Goal: Obtain resource: Obtain resource

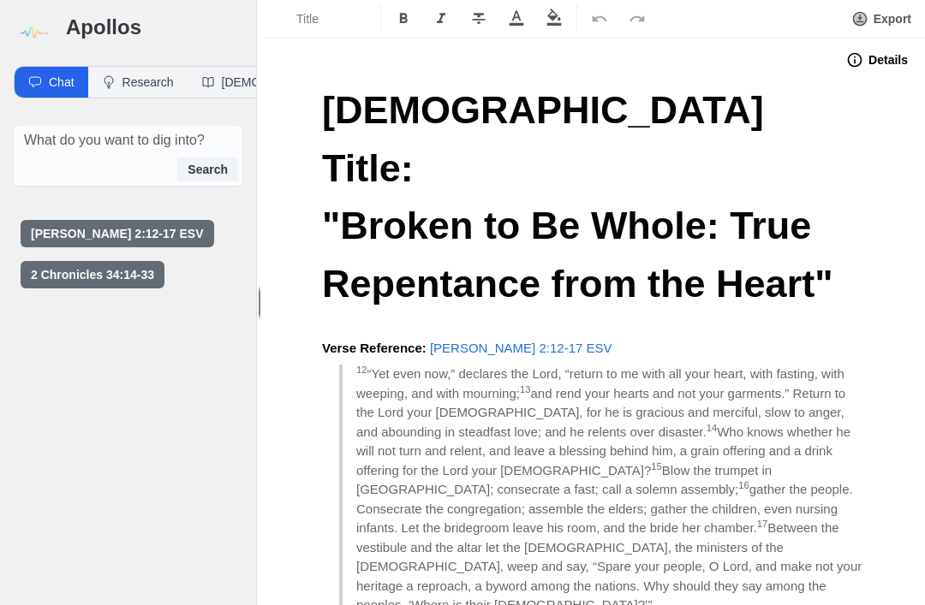
click at [39, 33] on img at bounding box center [33, 33] width 39 height 39
click at [37, 18] on img at bounding box center [33, 33] width 39 height 39
click at [86, 8] on div "Apollos" at bounding box center [128, 26] width 256 height 52
click at [94, 22] on h3 "Apollos" at bounding box center [154, 27] width 176 height 27
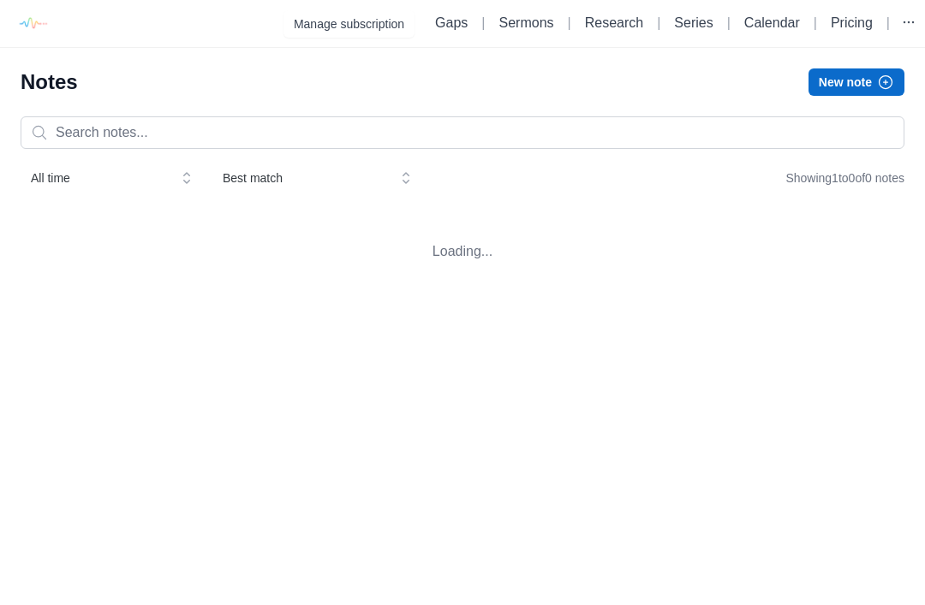
click at [51, 34] on img at bounding box center [32, 23] width 39 height 39
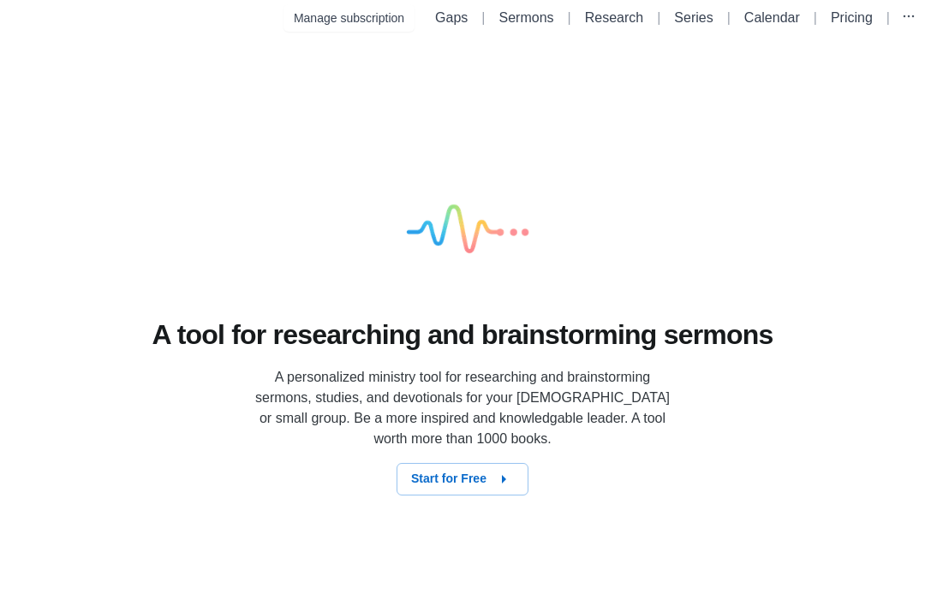
click at [874, 92] on div "A tool for researching and brainstorming sermons A personalized ministry tool f…" at bounding box center [462, 320] width 925 height 569
click at [500, 490] on icon "button" at bounding box center [503, 479] width 21 height 21
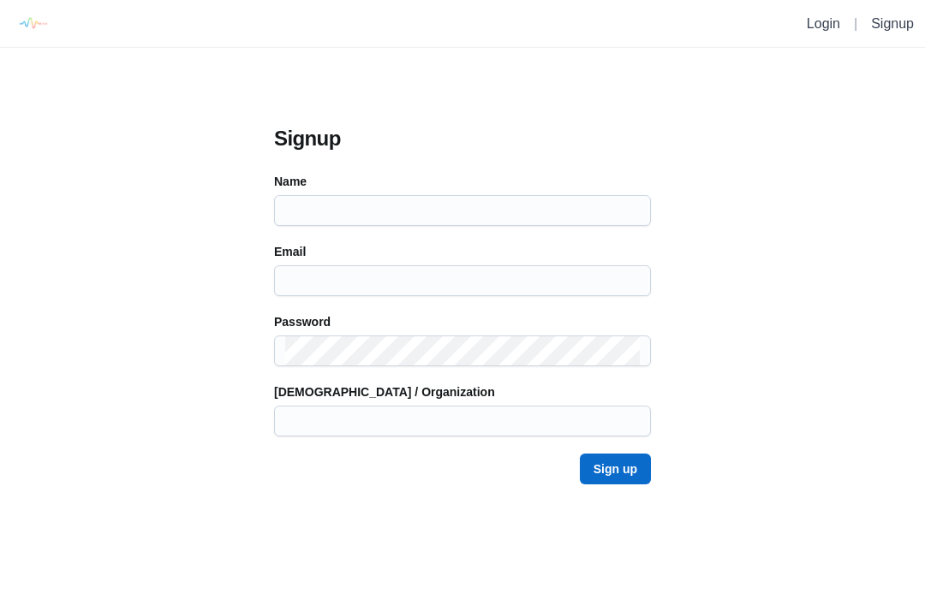
click at [820, 31] on link "Login" at bounding box center [823, 23] width 33 height 15
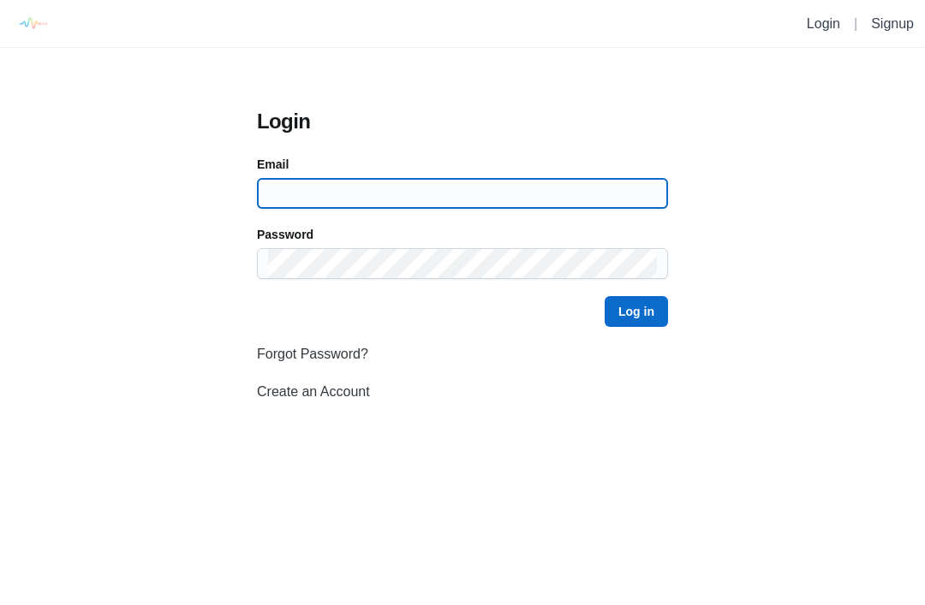
click at [625, 200] on input at bounding box center [462, 193] width 389 height 29
click at [617, 198] on input at bounding box center [462, 193] width 389 height 29
type input "bondarenkom84m@gmail.com"
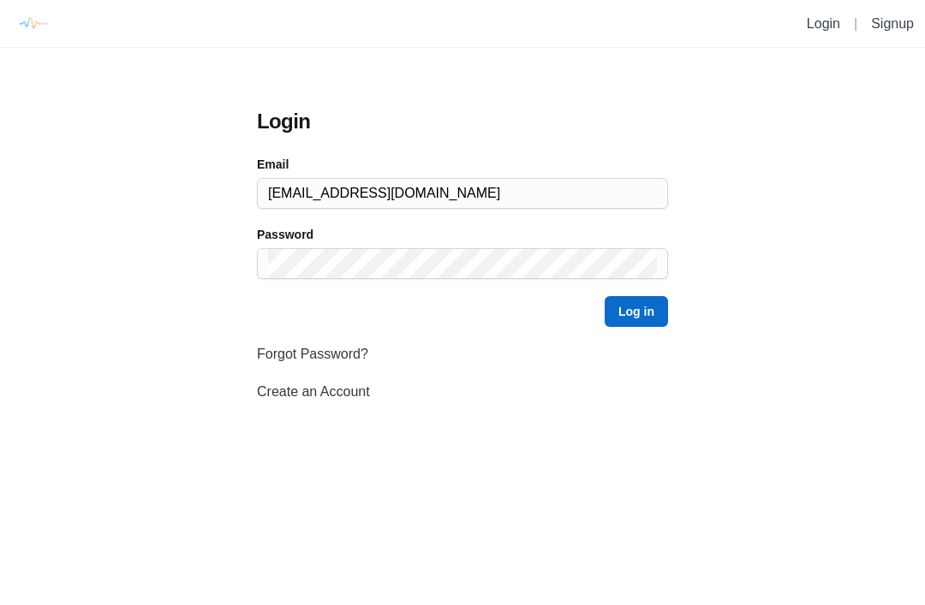
click at [636, 312] on button "Log in" at bounding box center [636, 311] width 63 height 31
click at [655, 308] on button "Log in" at bounding box center [636, 311] width 63 height 31
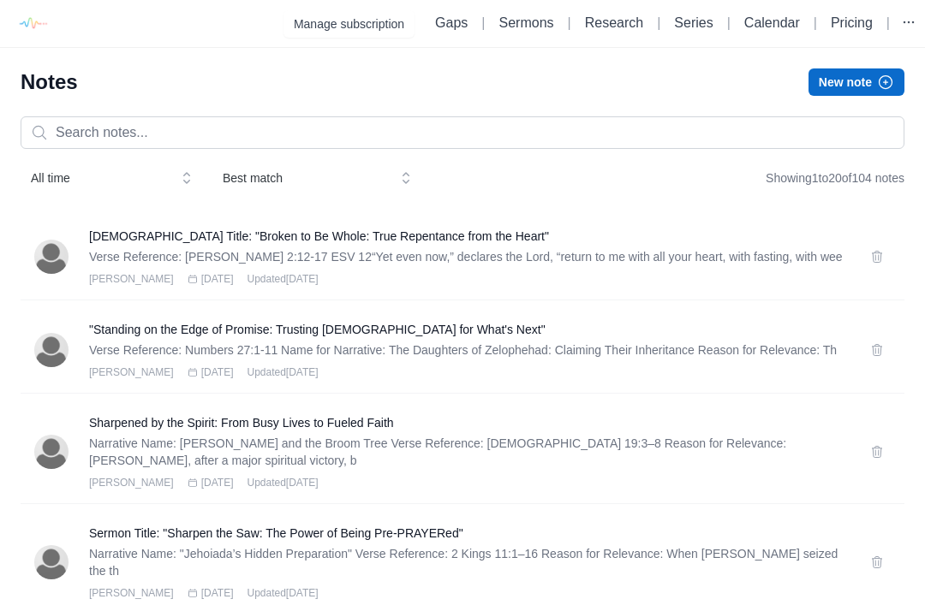
click at [868, 75] on button "New note" at bounding box center [856, 82] width 96 height 27
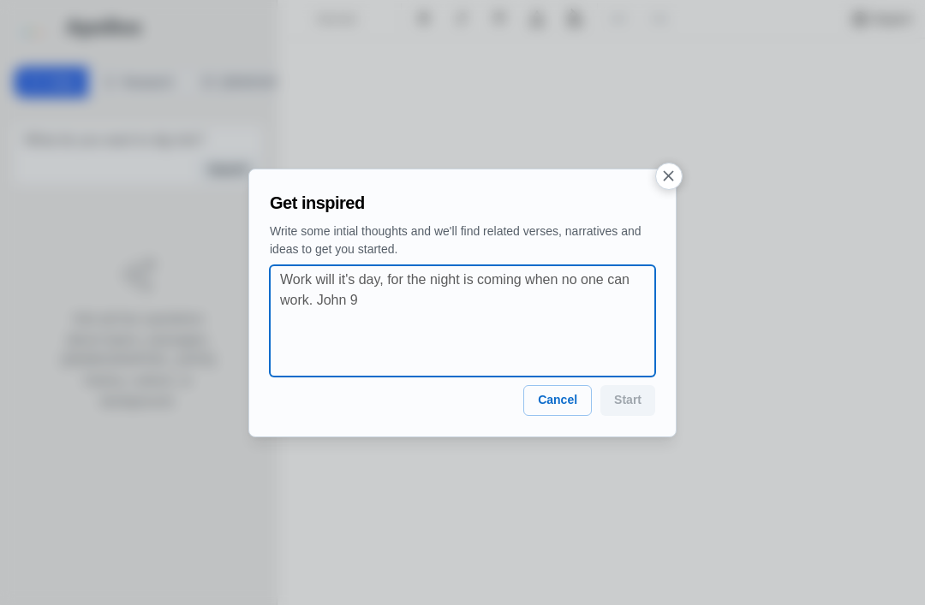
click at [311, 286] on textarea at bounding box center [467, 321] width 375 height 103
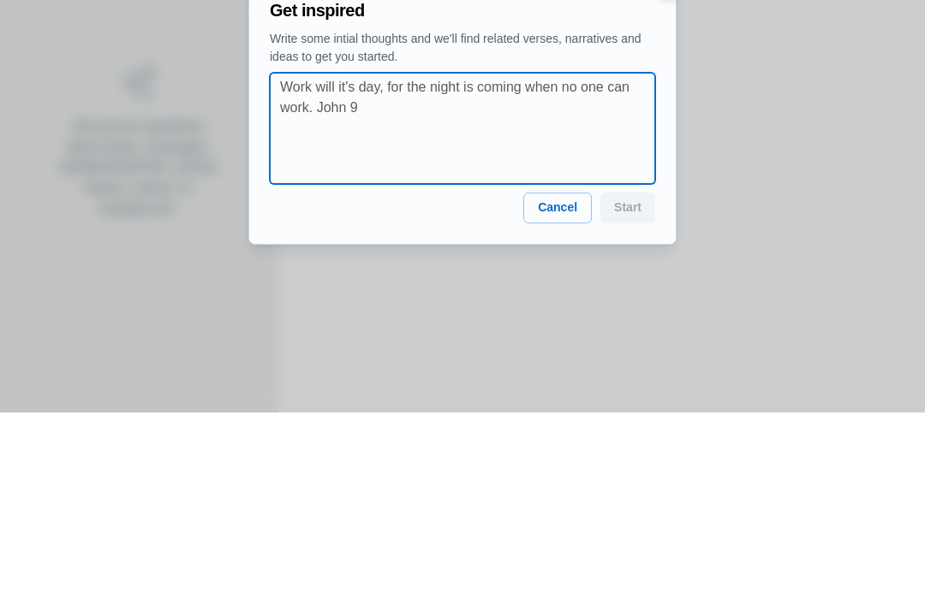
scroll to position [55, 0]
paste textarea "And Zechariah said to the angel, “How shall I know this? For I am an old man, a…"
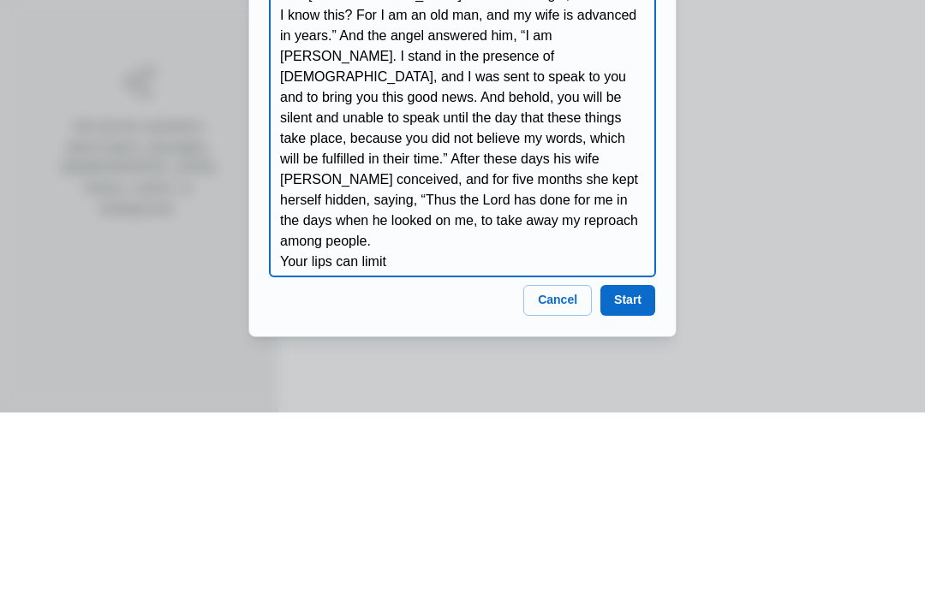
click at [408, 214] on textarea "And Zechariah said to the angel, “How shall I know this? For I am an old man, a…" at bounding box center [467, 321] width 375 height 288
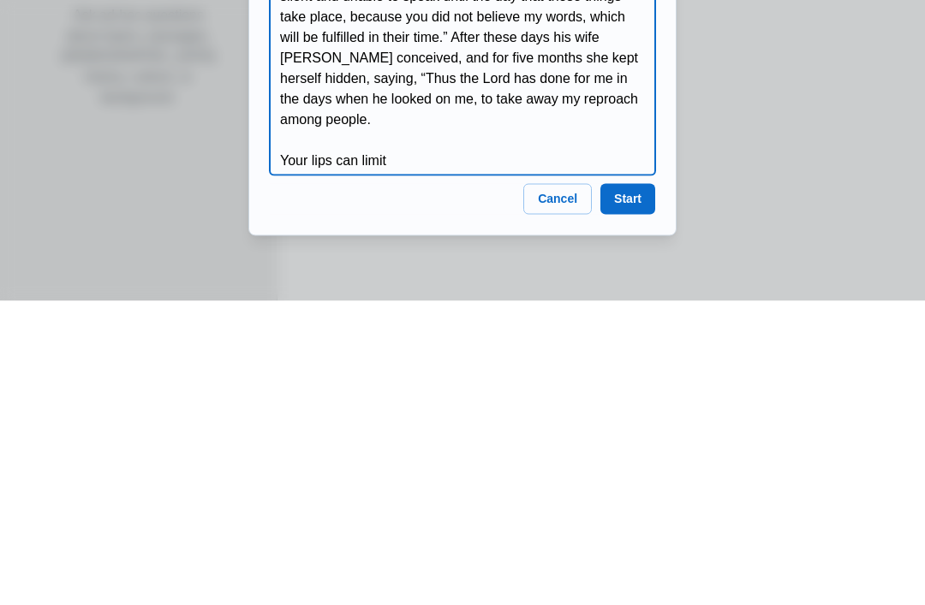
click at [432, 167] on textarea "And Zechariah said to the angel, “How shall I know this? For I am an old man, a…" at bounding box center [467, 321] width 375 height 308
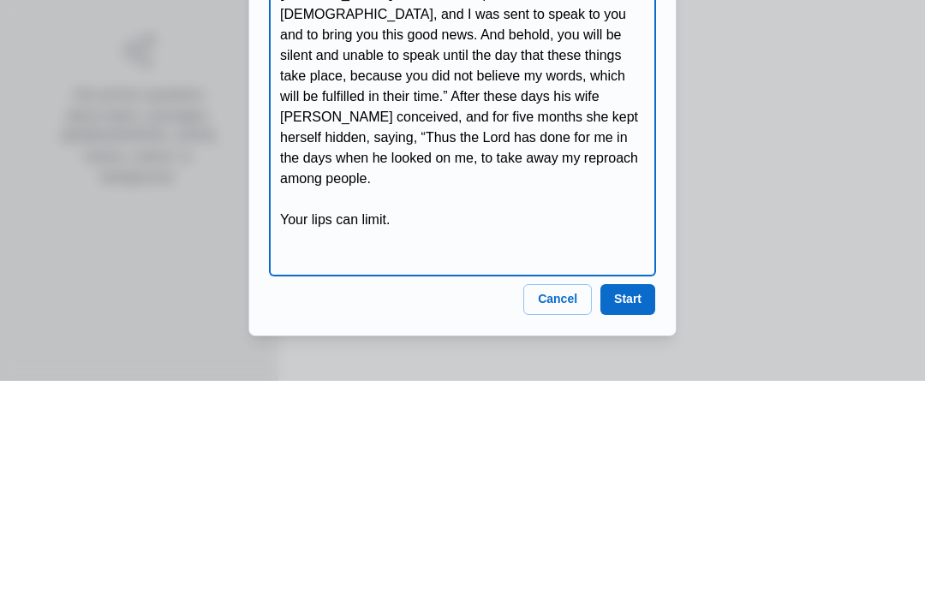
paste textarea "How shall I know this… his posture: skepticism We are both advanced in years… h…"
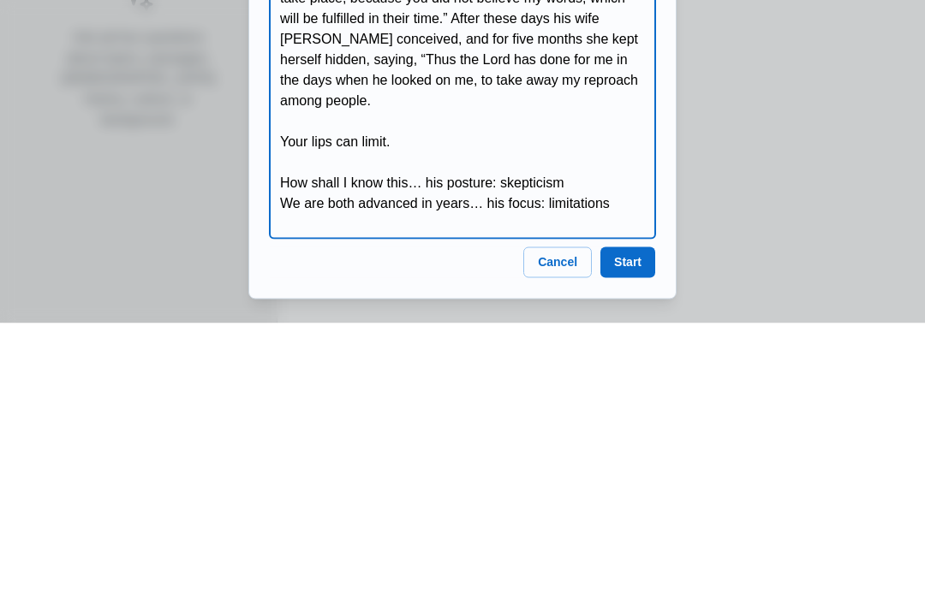
click at [585, 157] on textarea "And Zechariah said to the angel, “How shall I know this? For I am an old man, a…" at bounding box center [467, 321] width 375 height 390
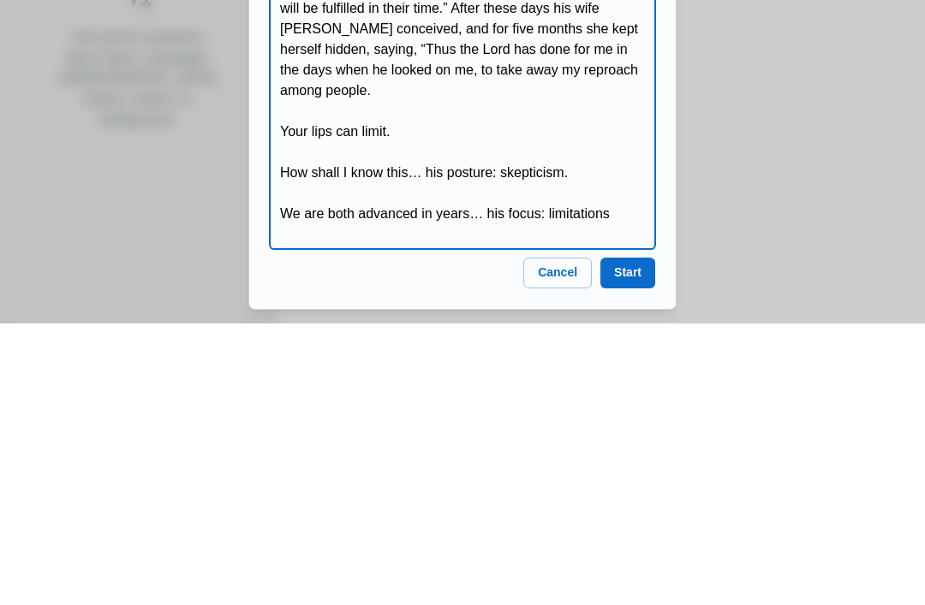
click at [623, 197] on textarea "And Zechariah said to the angel, “How shall I know this? For I am an old man, a…" at bounding box center [467, 321] width 375 height 411
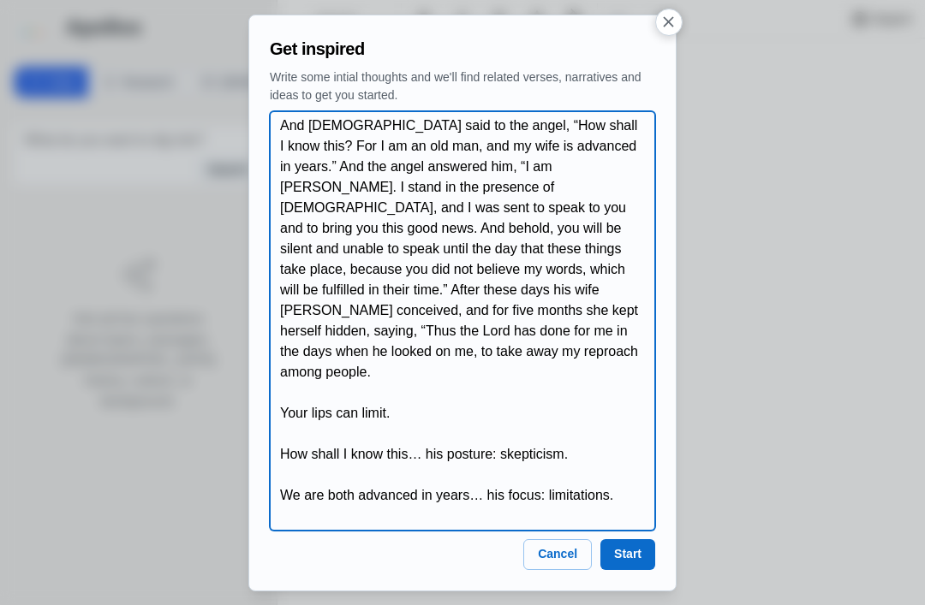
type textarea "And [DEMOGRAPHIC_DATA] said to the angel, “How shall I know this? For I am an o…"
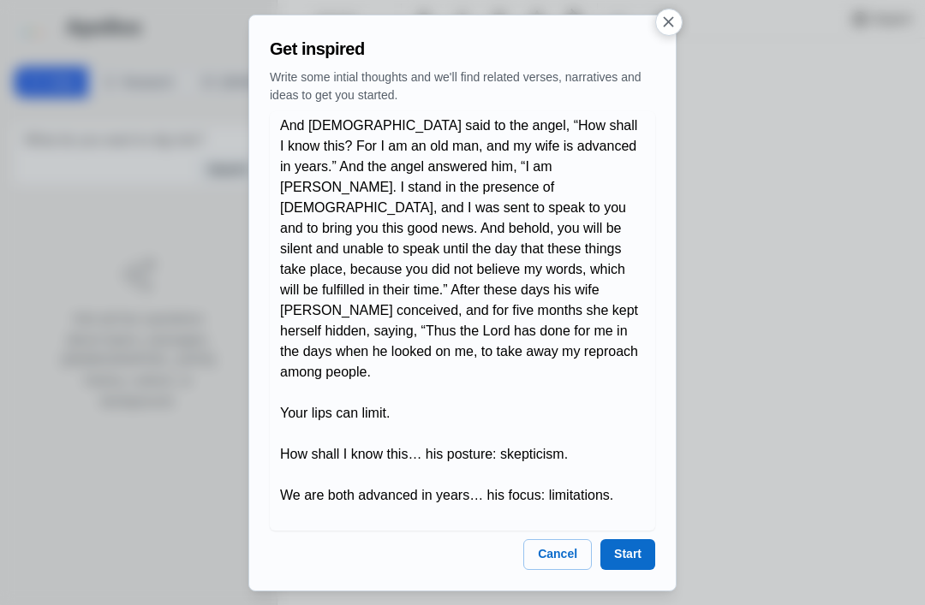
click at [637, 551] on button "Start" at bounding box center [627, 554] width 55 height 31
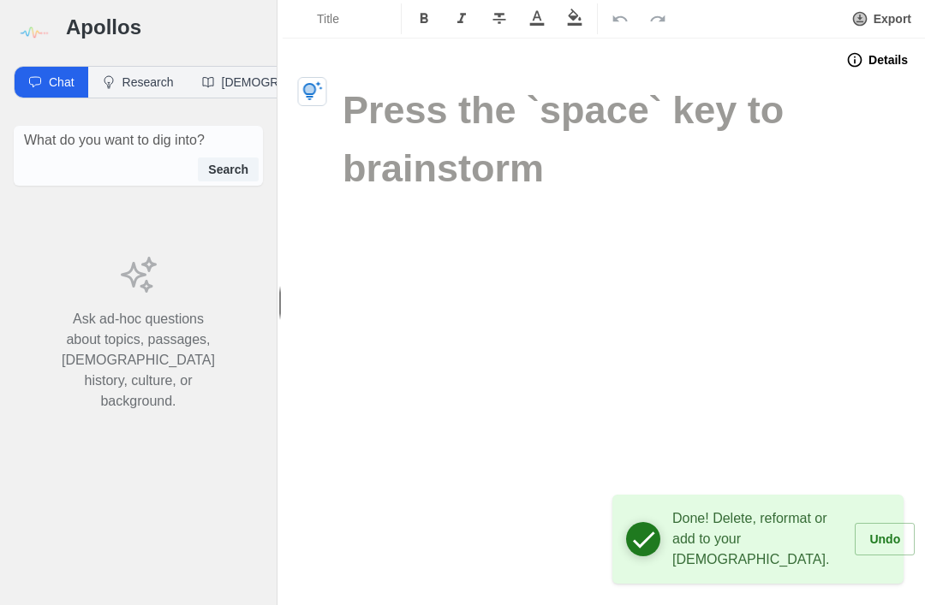
click at [743, 352] on div "Title Export Details" at bounding box center [604, 302] width 642 height 605
click at [314, 92] on icon "button" at bounding box center [313, 90] width 20 height 19
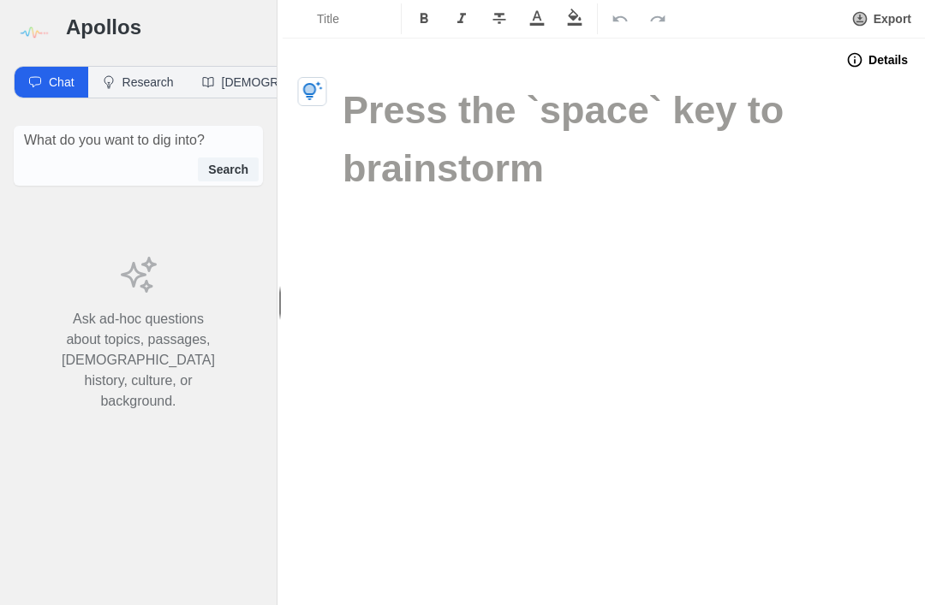
click at [313, 85] on icon "button" at bounding box center [313, 90] width 20 height 19
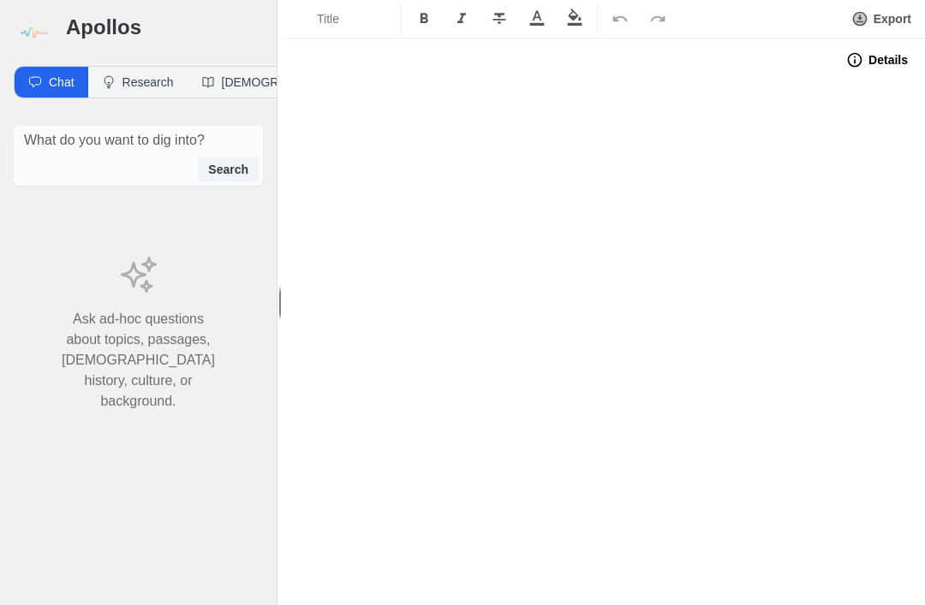
click at [874, 62] on button "Details" at bounding box center [877, 59] width 82 height 27
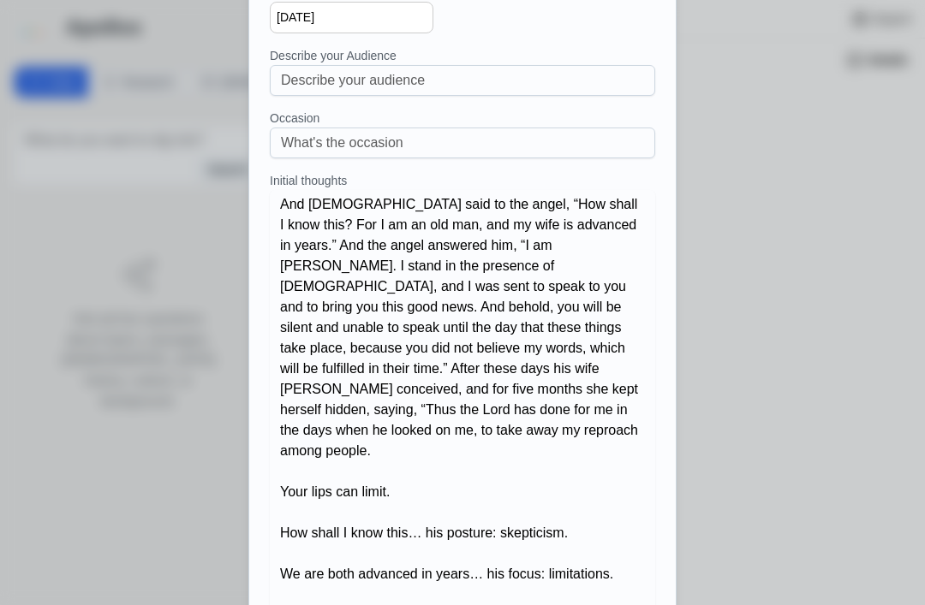
click at [819, 349] on div at bounding box center [462, 302] width 925 height 605
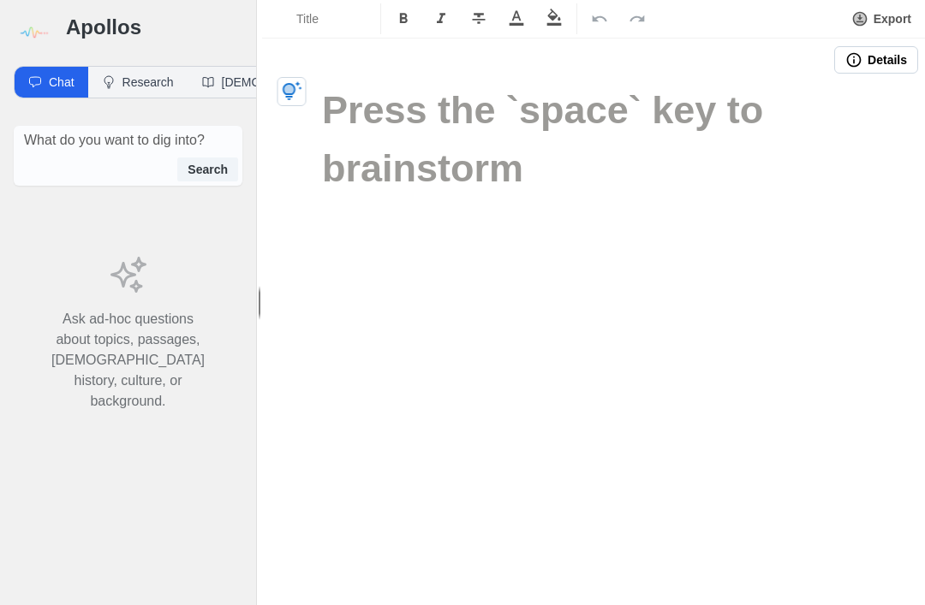
click at [880, 63] on button "Details" at bounding box center [876, 59] width 84 height 27
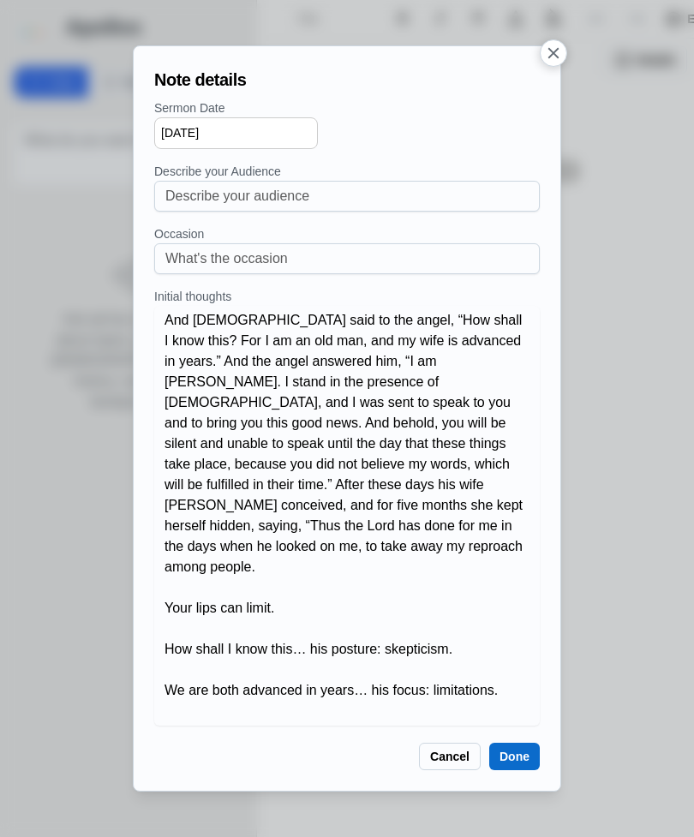
click at [514, 605] on button "Done" at bounding box center [514, 755] width 51 height 27
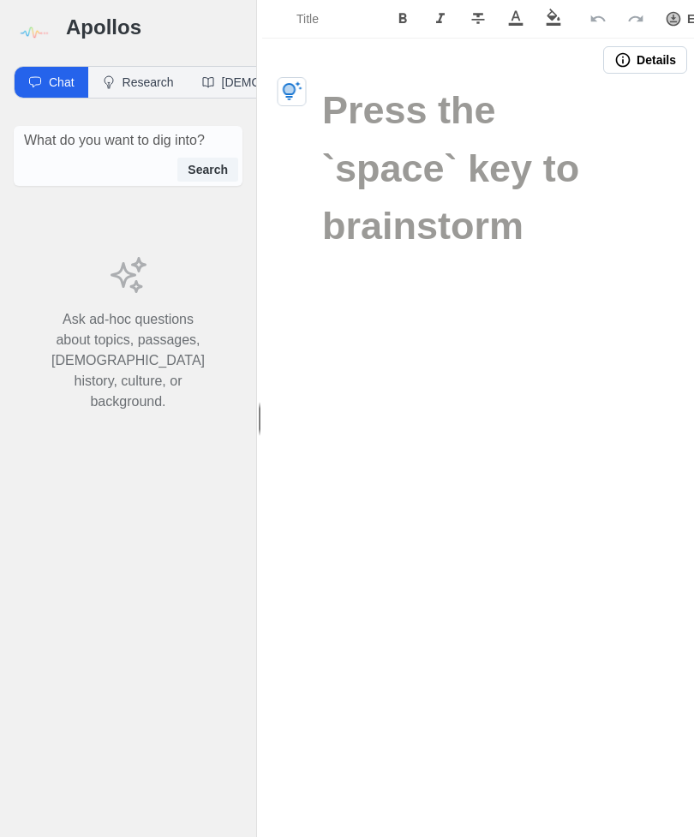
click at [301, 87] on icon "button" at bounding box center [292, 91] width 21 height 21
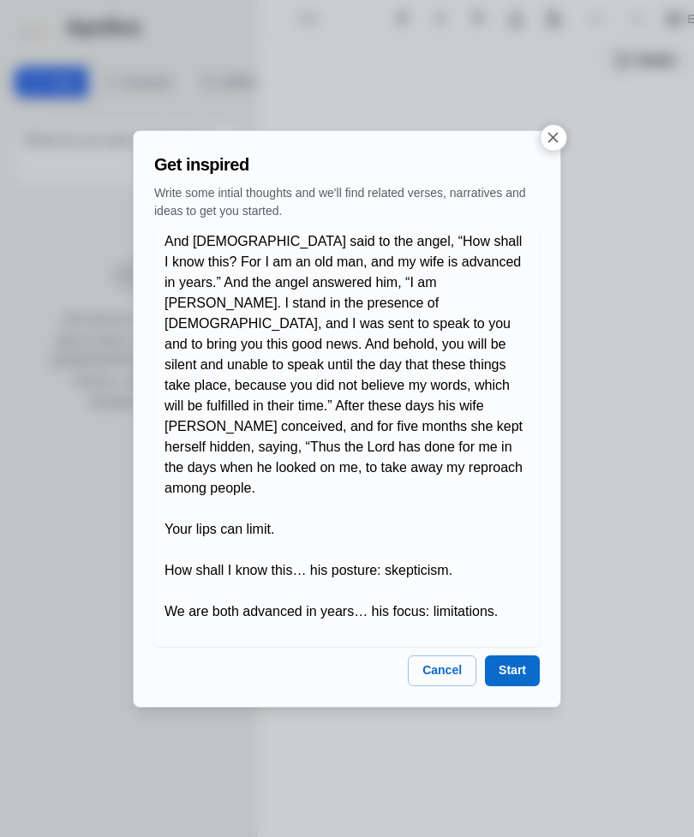
click at [509, 605] on button "Start" at bounding box center [512, 670] width 55 height 31
click at [510, 605] on button "Start" at bounding box center [512, 670] width 55 height 31
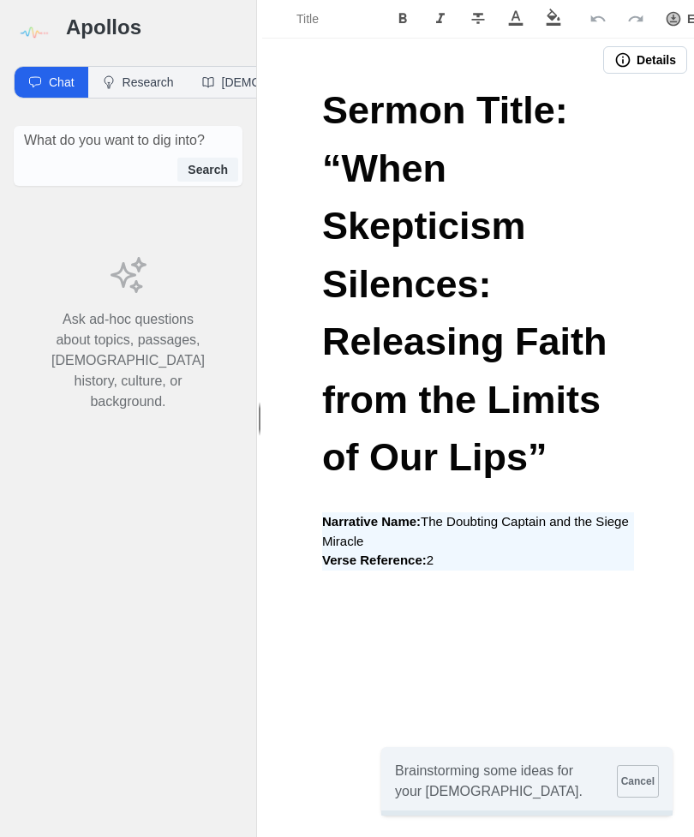
scroll to position [55, 0]
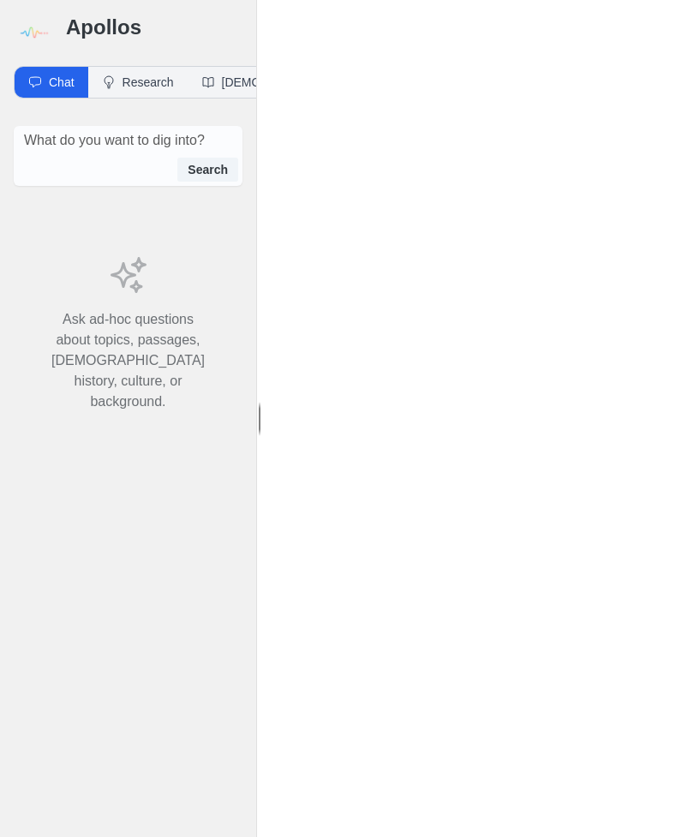
scroll to position [55, 0]
click at [300, 81] on icon "button" at bounding box center [292, 91] width 21 height 21
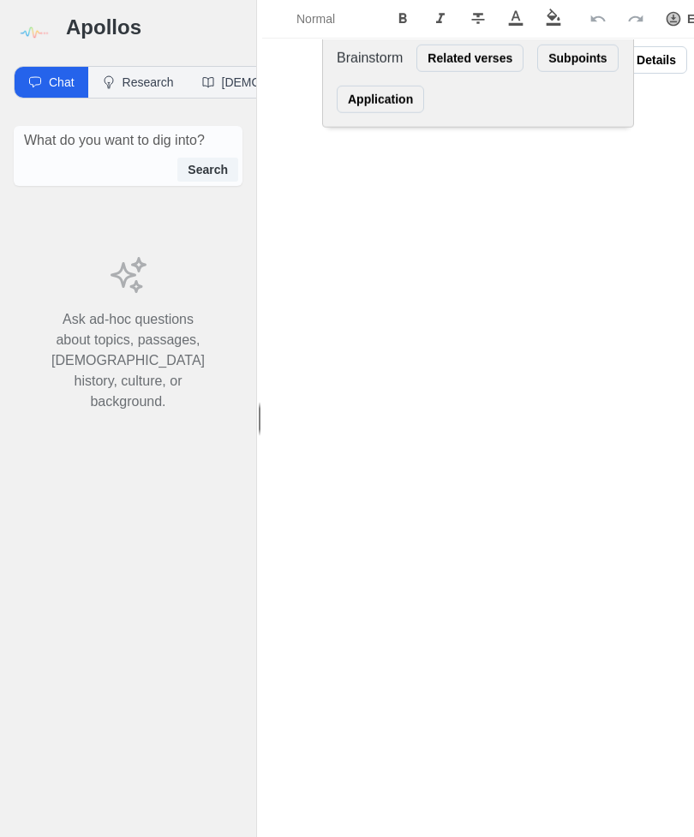
scroll to position [0, 0]
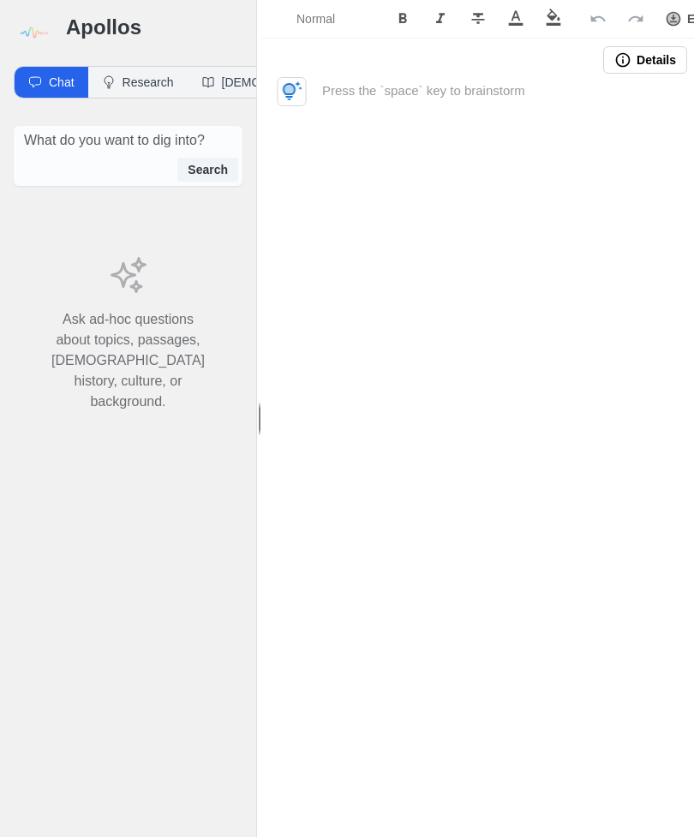
click at [635, 62] on button "Details" at bounding box center [645, 59] width 84 height 27
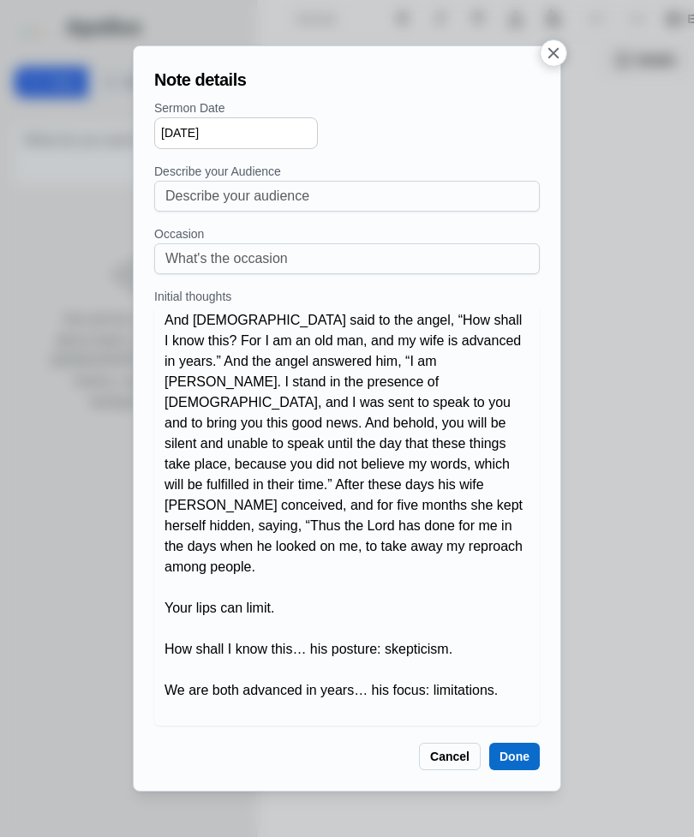
click at [527, 756] on button "Done" at bounding box center [514, 755] width 51 height 27
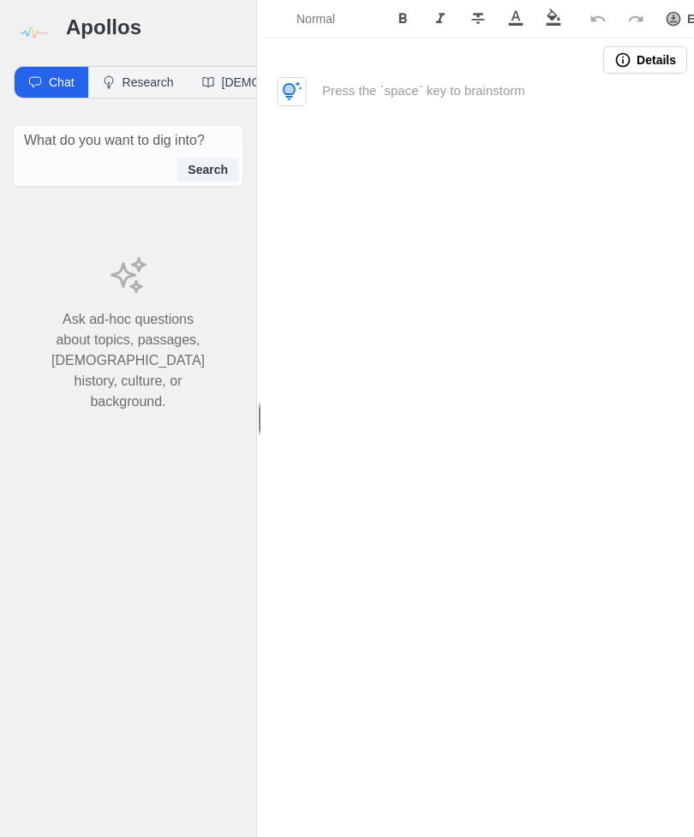
click at [297, 92] on icon "button" at bounding box center [292, 91] width 21 height 21
click at [310, 102] on div at bounding box center [478, 155] width 432 height 148
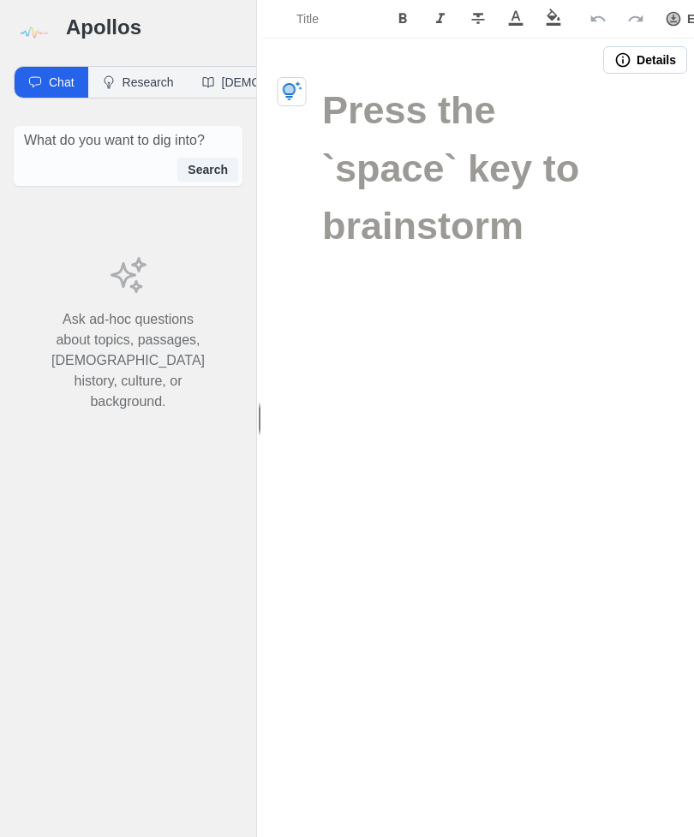
click at [304, 90] on button "button" at bounding box center [291, 91] width 29 height 29
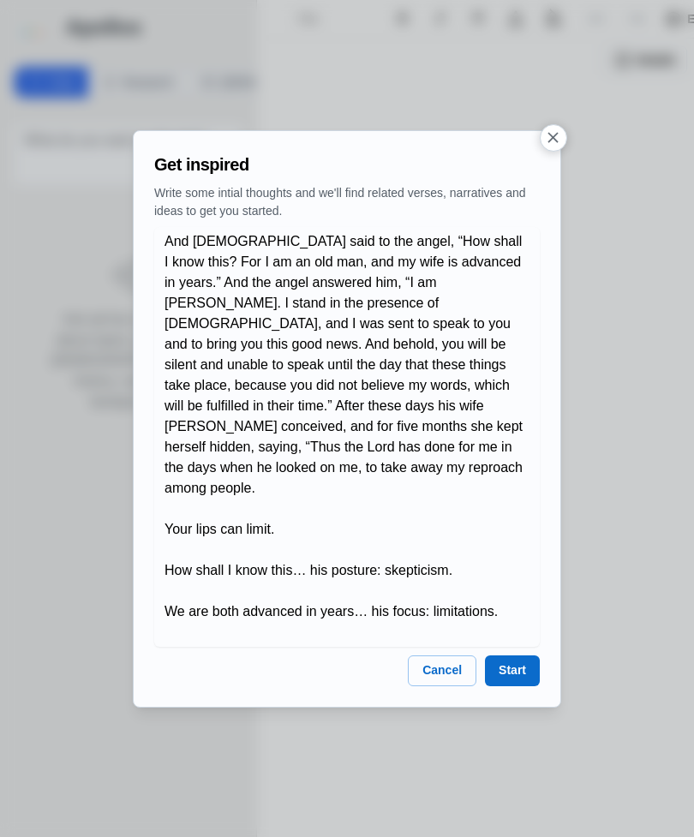
click at [505, 667] on button "Start" at bounding box center [512, 670] width 55 height 31
click at [509, 659] on button "Start" at bounding box center [512, 670] width 55 height 31
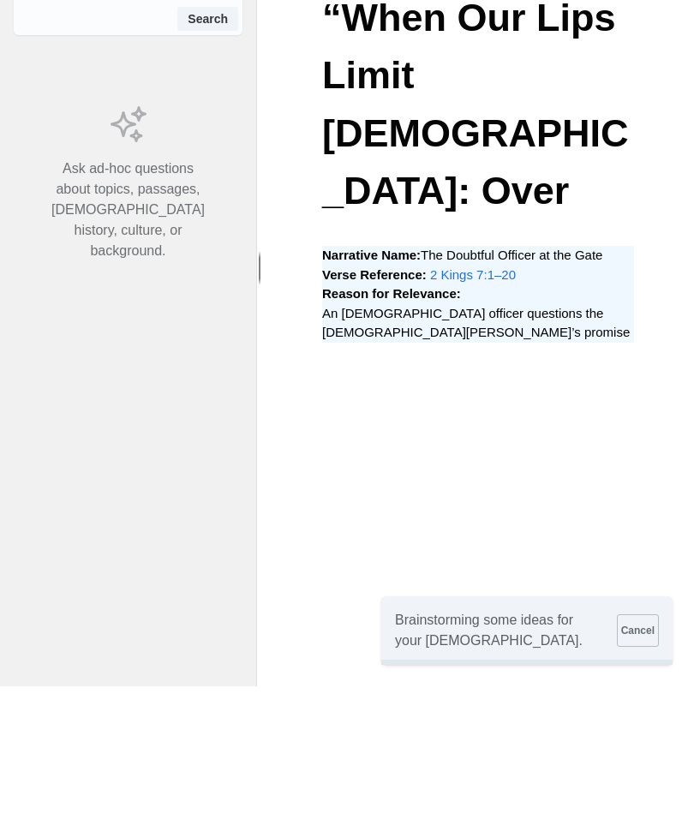
scroll to position [55, 0]
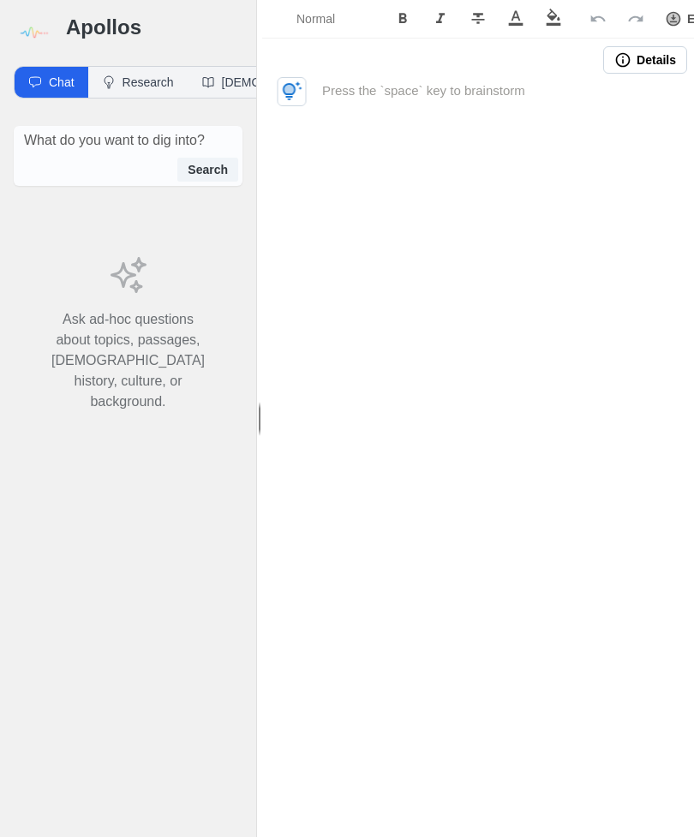
click at [294, 96] on icon "button" at bounding box center [292, 91] width 21 height 21
click at [295, 89] on icon "button" at bounding box center [292, 91] width 21 height 21
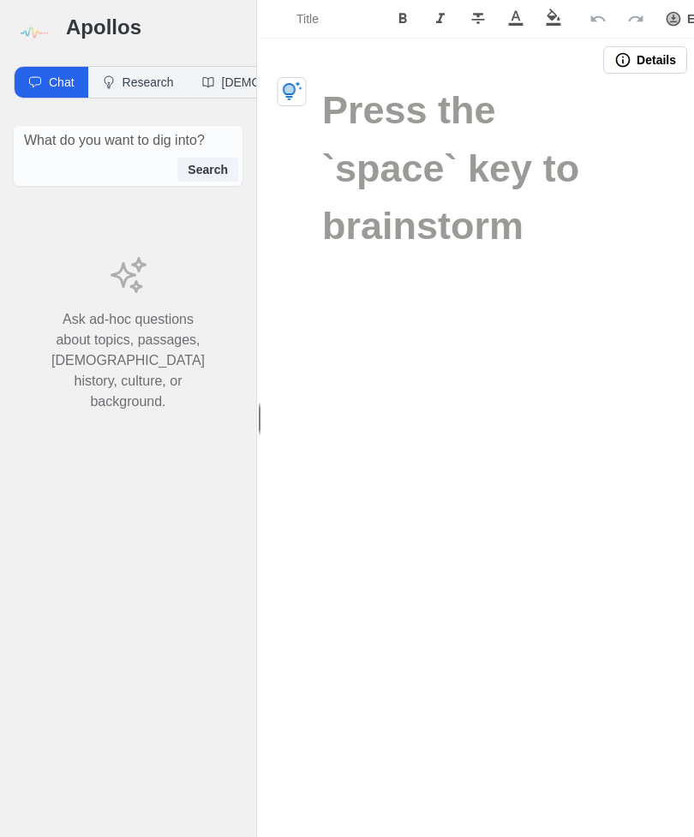
click at [297, 94] on icon "button" at bounding box center [292, 91] width 21 height 21
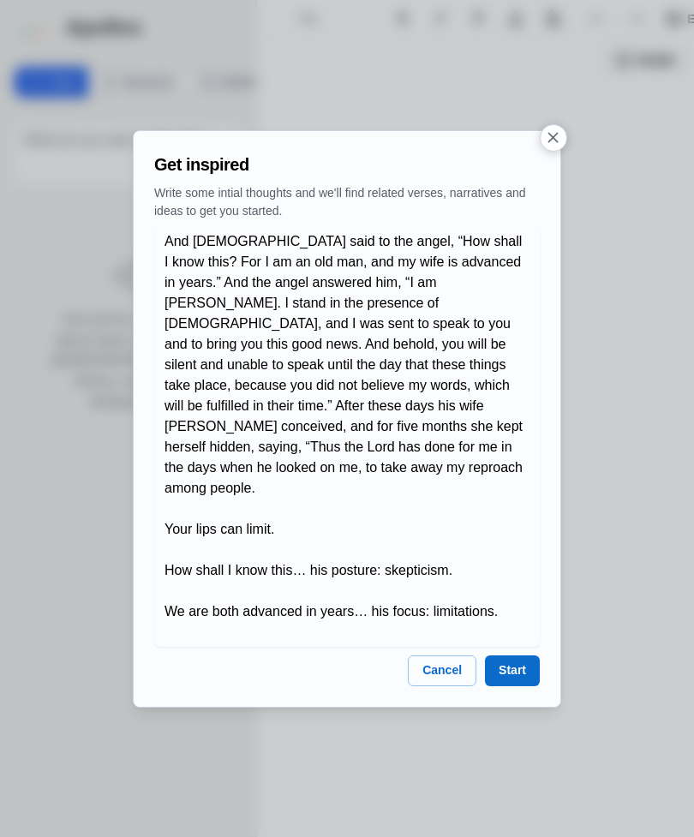
click at [521, 672] on button "Start" at bounding box center [512, 670] width 55 height 31
click at [514, 663] on button "Start" at bounding box center [512, 670] width 55 height 31
click at [525, 664] on button "Start" at bounding box center [512, 670] width 55 height 31
click at [525, 663] on button "Start" at bounding box center [512, 670] width 55 height 31
click at [516, 675] on button "Start" at bounding box center [512, 670] width 55 height 31
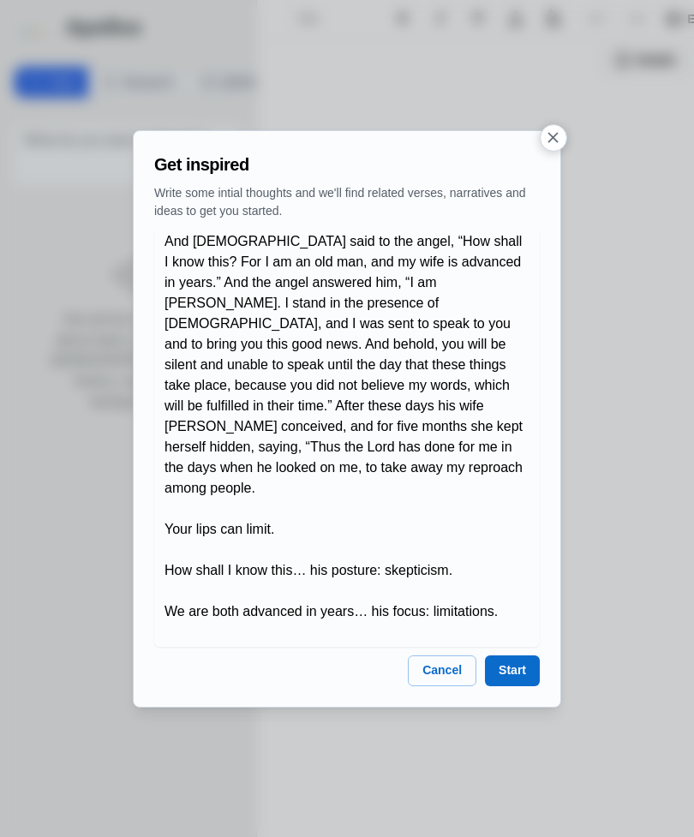
click at [515, 674] on button "Start" at bounding box center [512, 670] width 55 height 31
click at [527, 668] on button "Start" at bounding box center [512, 670] width 55 height 31
click at [530, 674] on button "Start" at bounding box center [512, 670] width 55 height 31
click at [560, 140] on icon "button" at bounding box center [553, 137] width 18 height 18
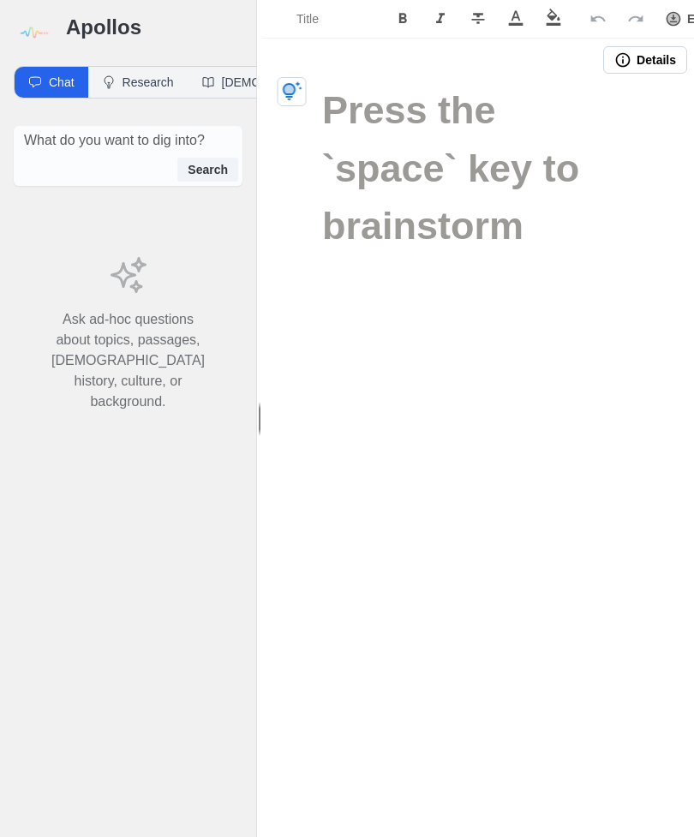
click at [296, 98] on icon "button" at bounding box center [292, 91] width 21 height 21
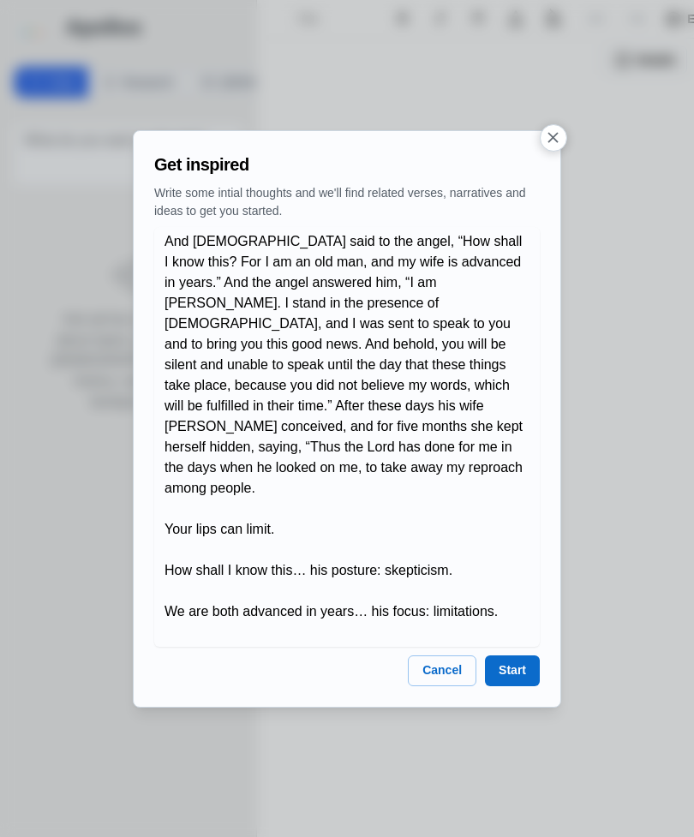
click at [508, 670] on button "Start" at bounding box center [512, 670] width 55 height 31
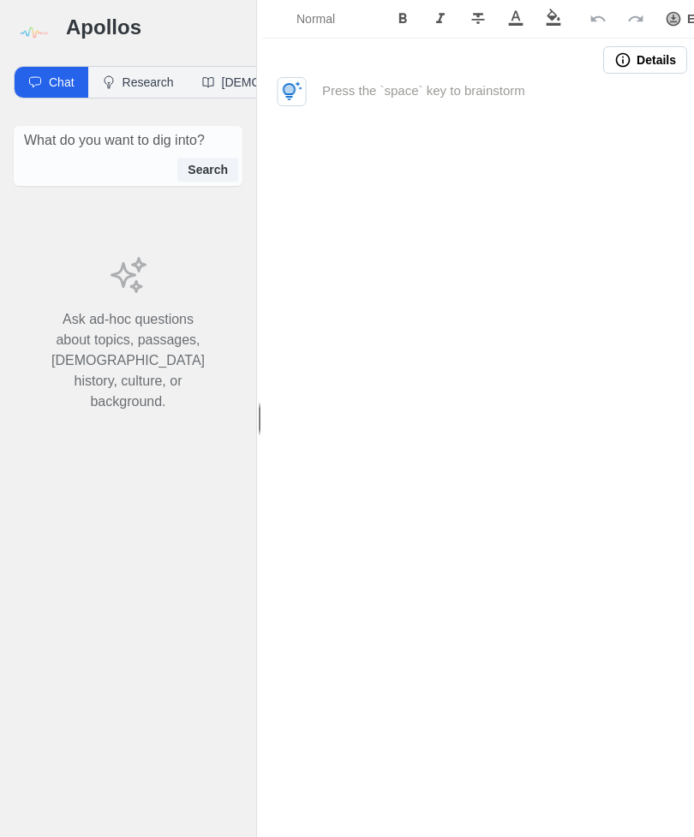
click at [294, 87] on icon "button" at bounding box center [293, 90] width 20 height 19
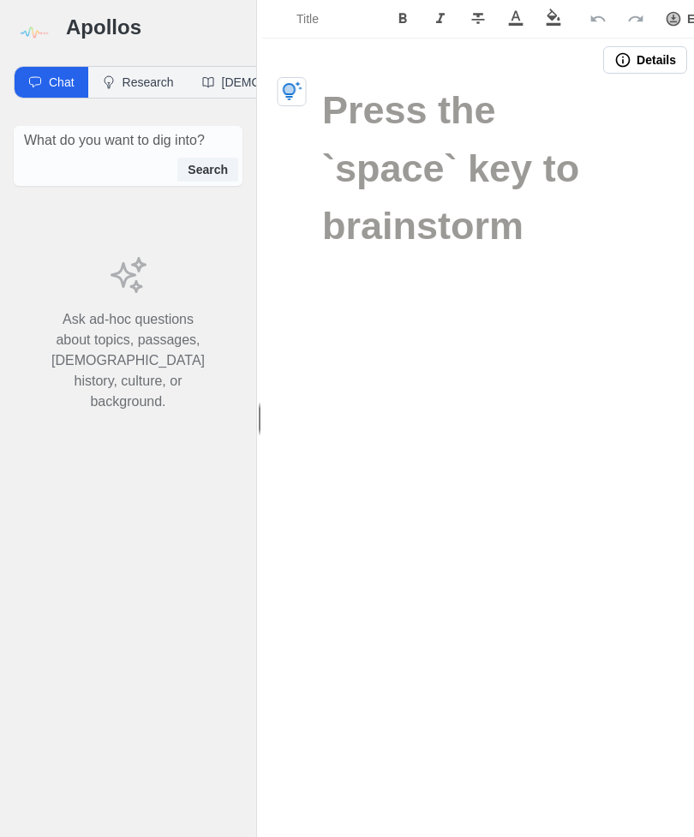
click at [304, 86] on button "button" at bounding box center [291, 91] width 29 height 29
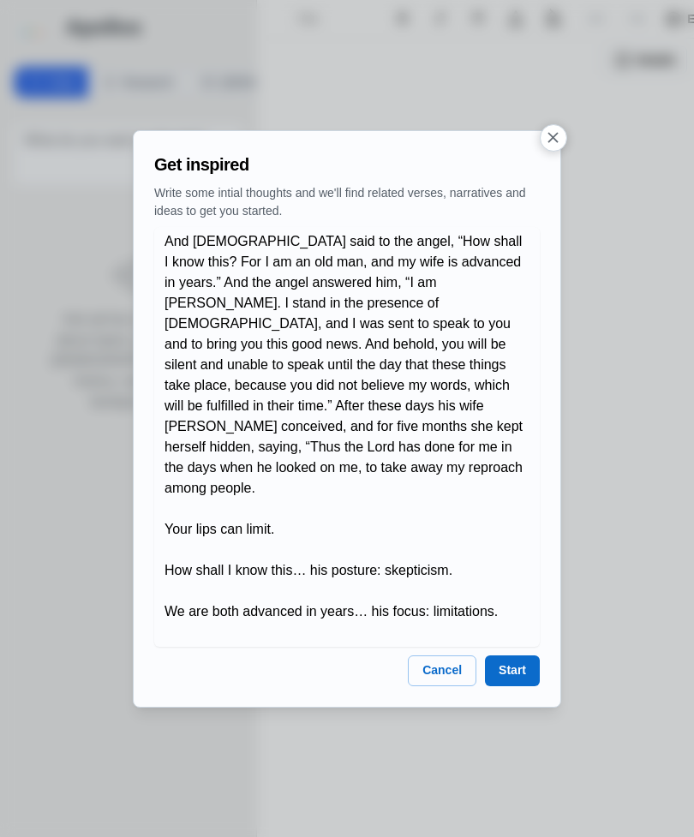
click at [515, 665] on button "Start" at bounding box center [512, 670] width 55 height 31
click at [518, 661] on button "Start" at bounding box center [512, 670] width 55 height 31
click at [557, 140] on icon "button" at bounding box center [553, 137] width 18 height 18
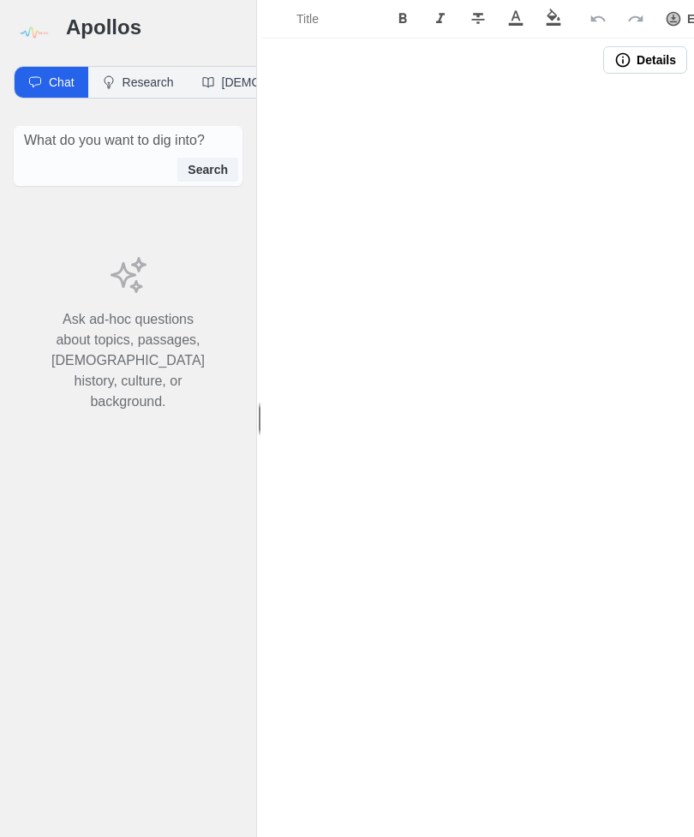
click at [647, 40] on div "Details" at bounding box center [478, 60] width 432 height 42
click at [662, 52] on button "Details" at bounding box center [645, 59] width 84 height 27
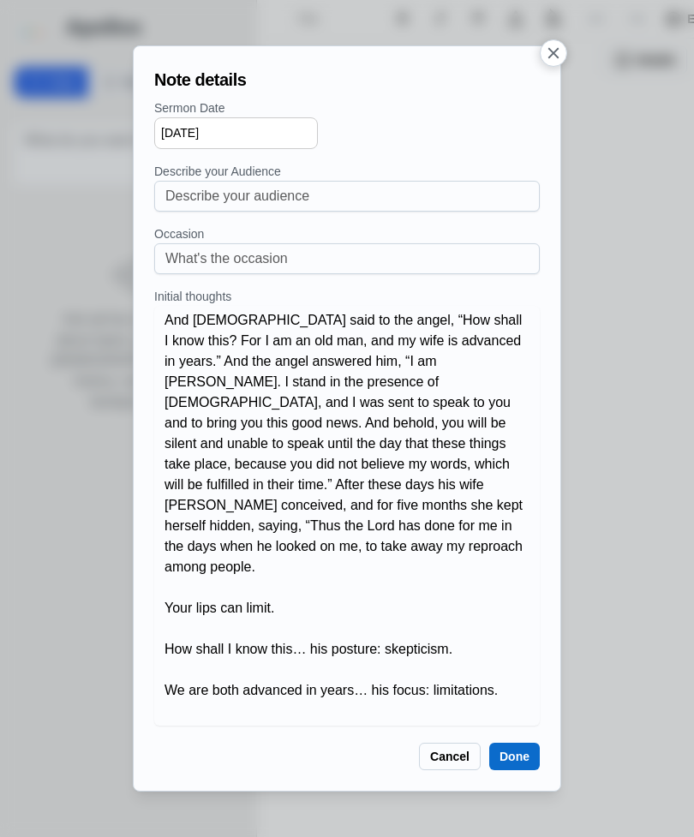
click at [521, 744] on button "Done" at bounding box center [514, 755] width 51 height 27
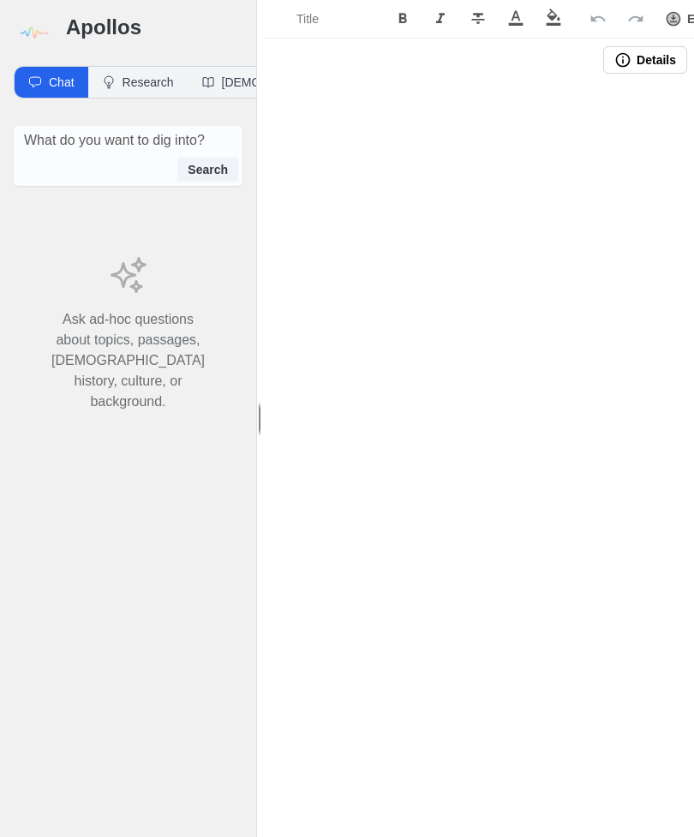
click at [359, 104] on h1 at bounding box center [478, 110] width 312 height 58
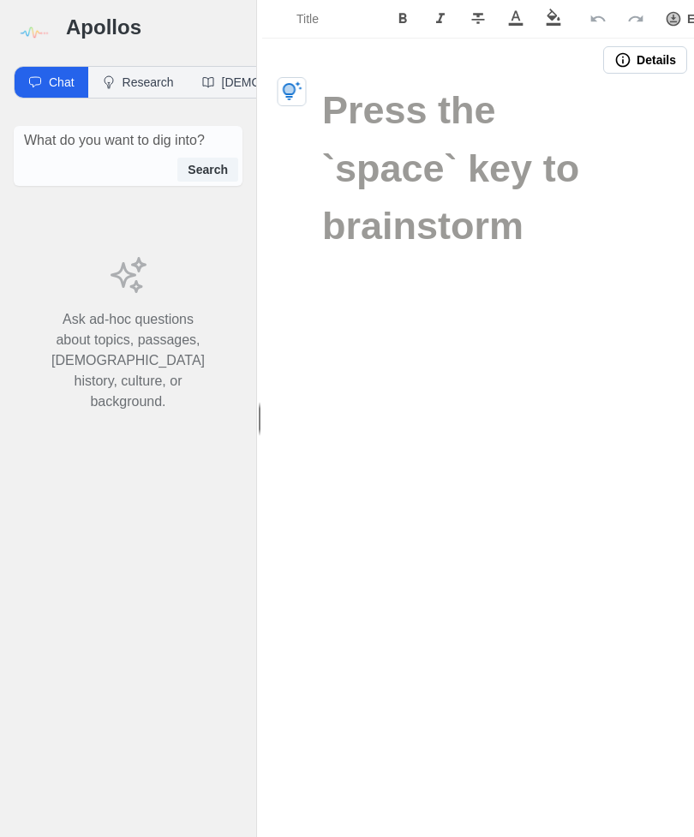
click at [288, 100] on icon "button" at bounding box center [292, 91] width 21 height 21
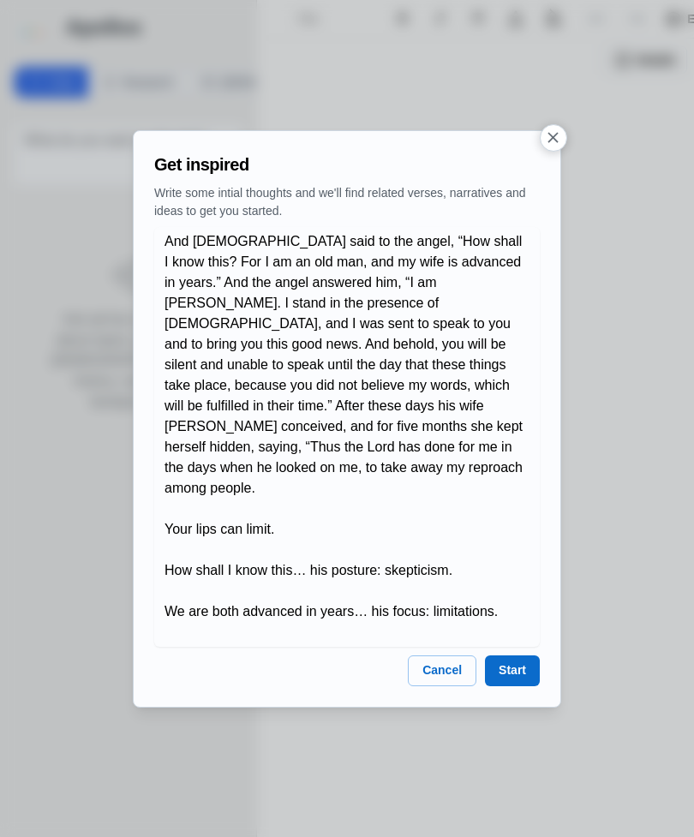
click at [512, 676] on button "Start" at bounding box center [512, 670] width 55 height 31
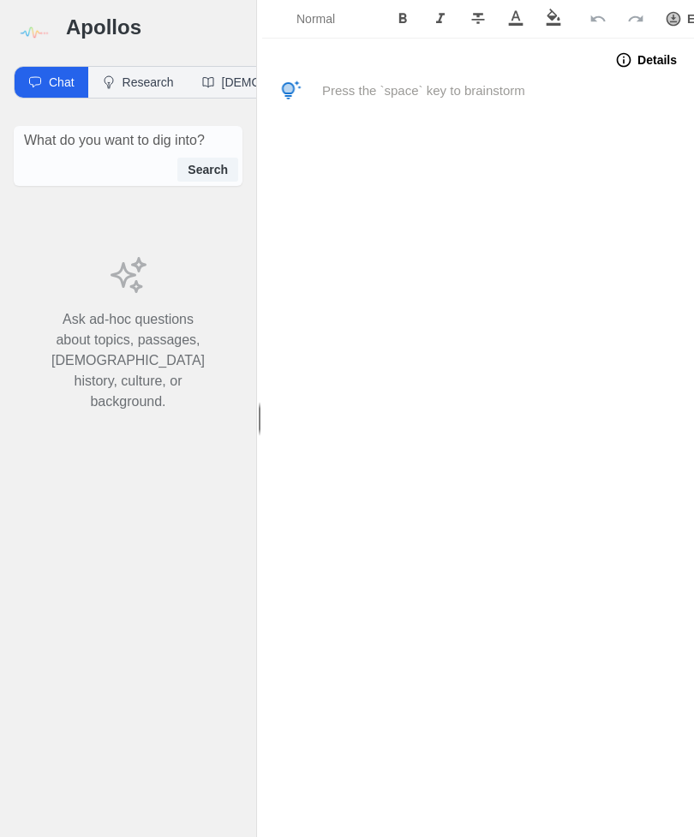
click at [287, 88] on icon "button" at bounding box center [287, 88] width 9 height 9
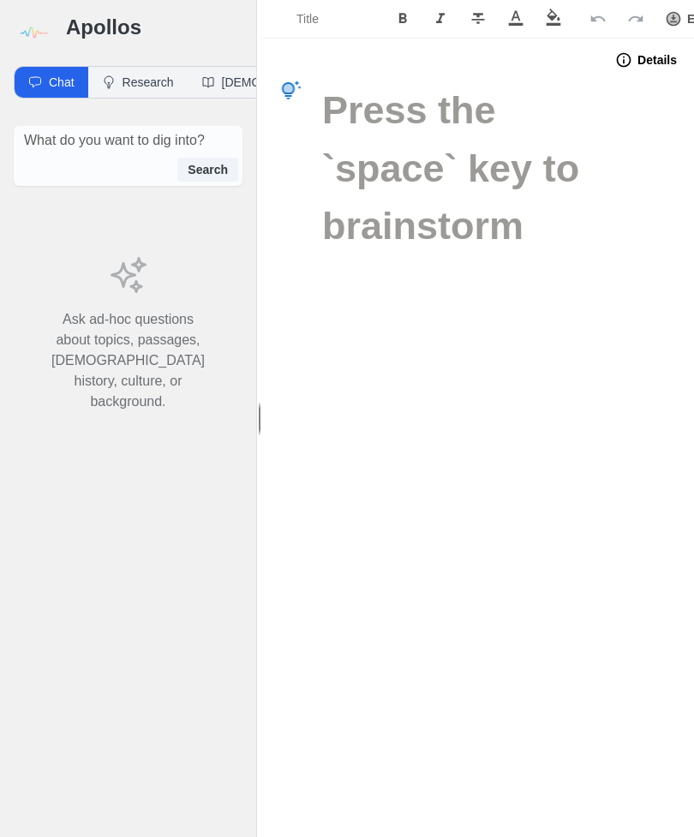
click at [300, 87] on icon "button" at bounding box center [291, 90] width 21 height 21
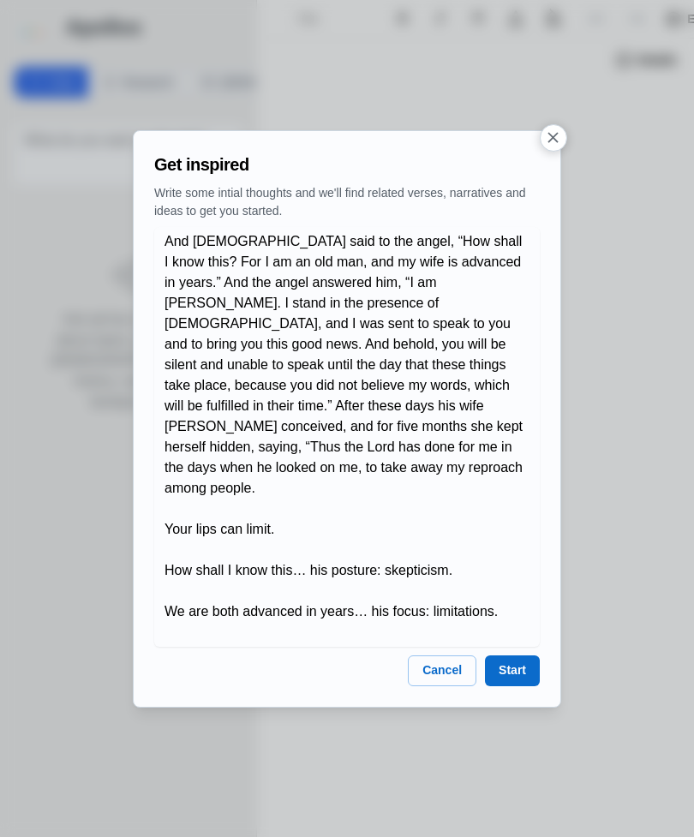
click at [515, 669] on button "Start" at bounding box center [512, 670] width 55 height 31
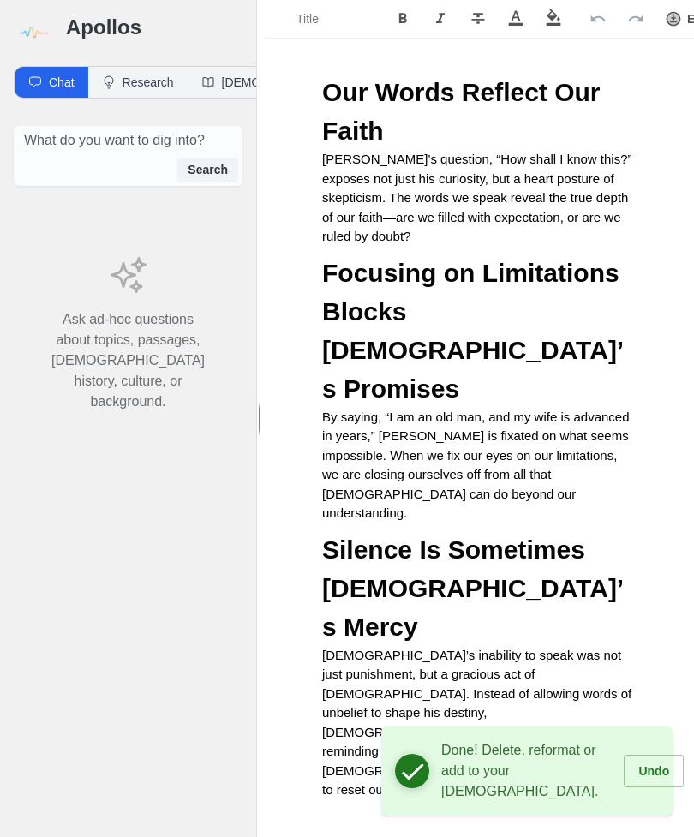
scroll to position [472, 0]
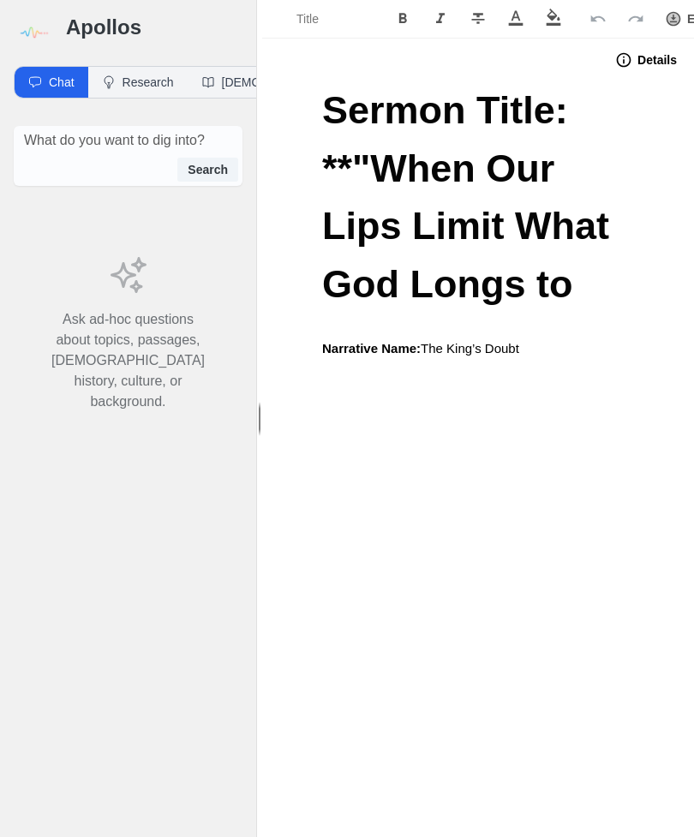
click at [33, 21] on img at bounding box center [33, 33] width 39 height 39
click at [107, 28] on h3 "Apollos" at bounding box center [154, 27] width 176 height 27
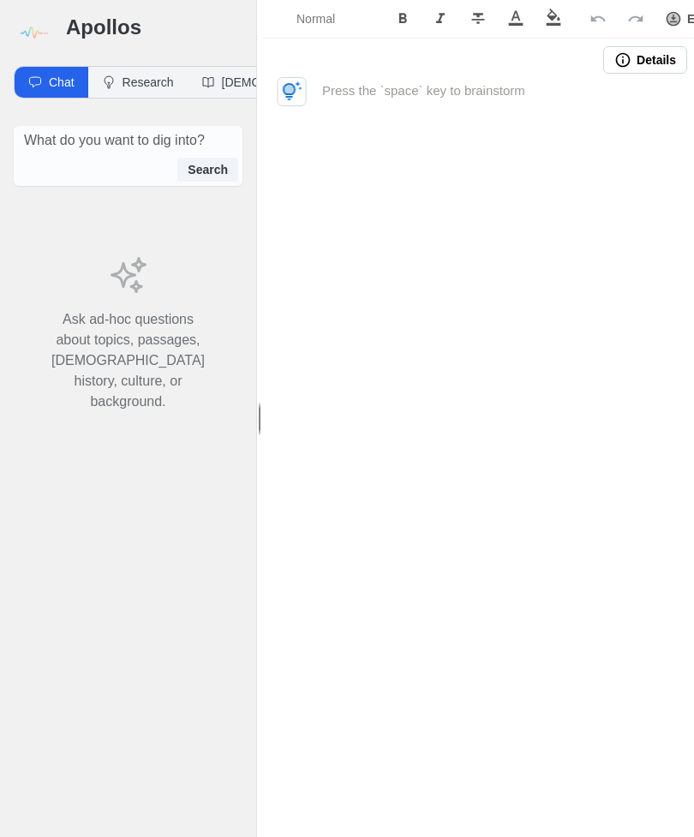
click at [292, 89] on icon "button" at bounding box center [288, 89] width 9 height 9
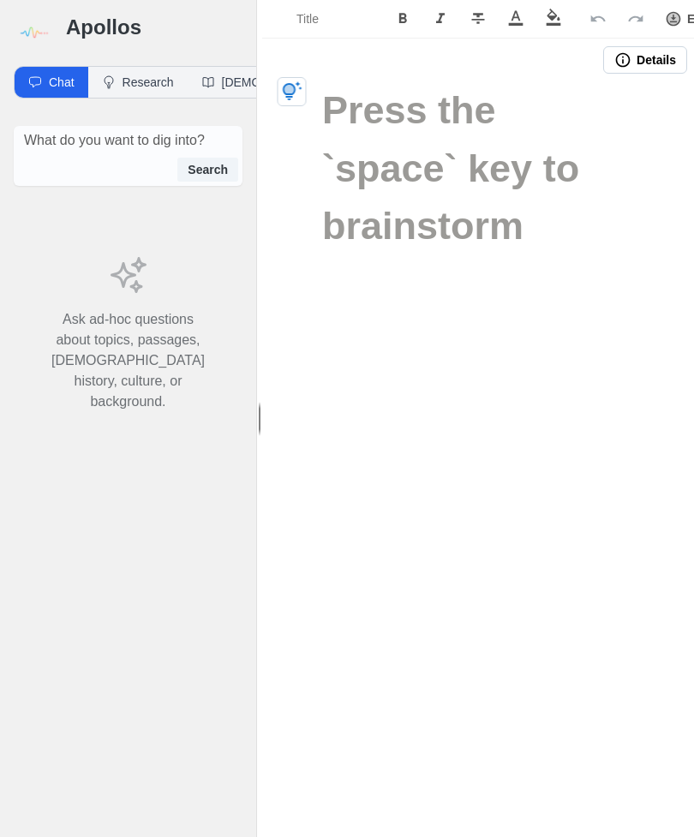
click at [287, 96] on icon "button" at bounding box center [293, 90] width 20 height 19
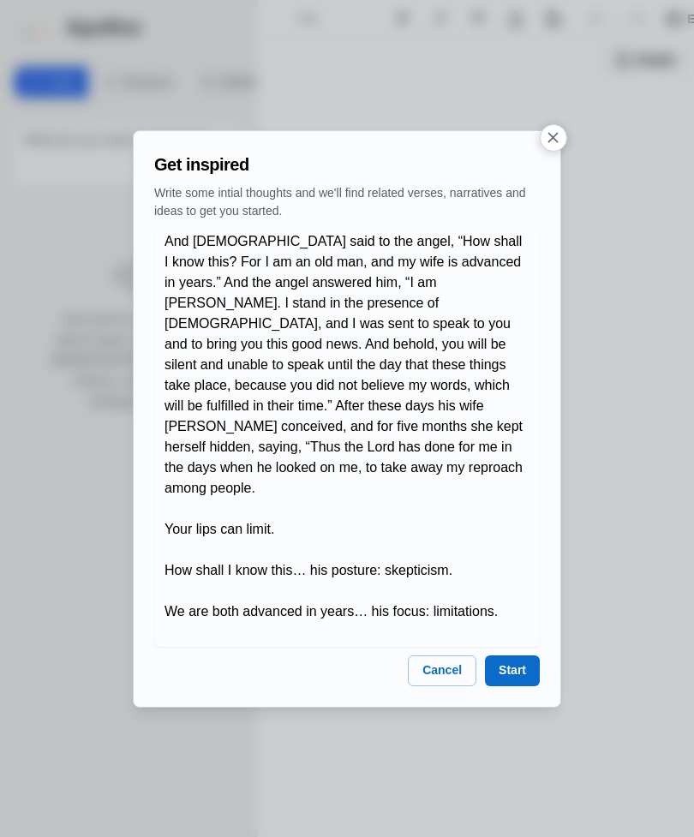
click at [522, 657] on button "Start" at bounding box center [512, 670] width 55 height 31
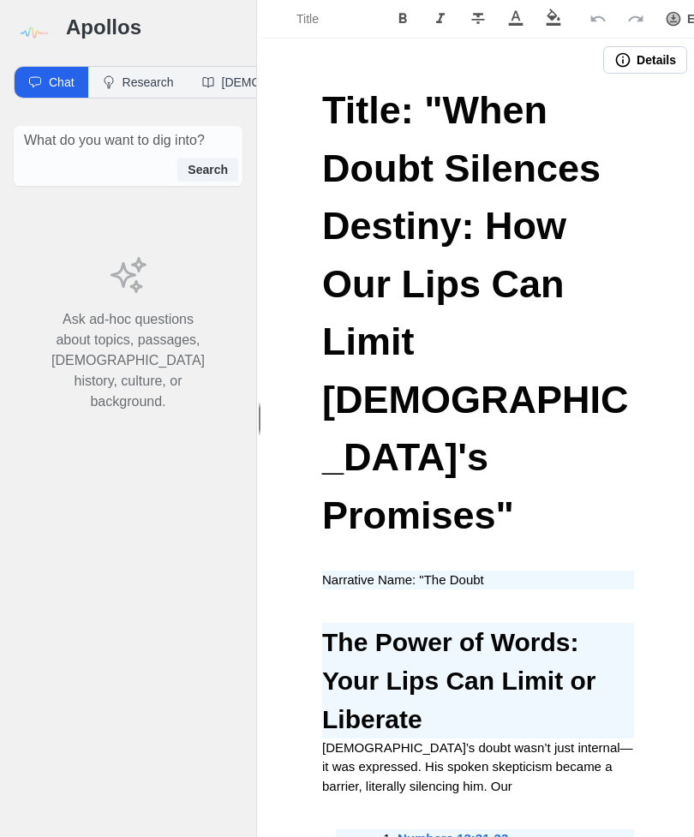
click at [98, 30] on h3 "Apollos" at bounding box center [154, 27] width 176 height 27
click at [24, 31] on img at bounding box center [33, 33] width 39 height 39
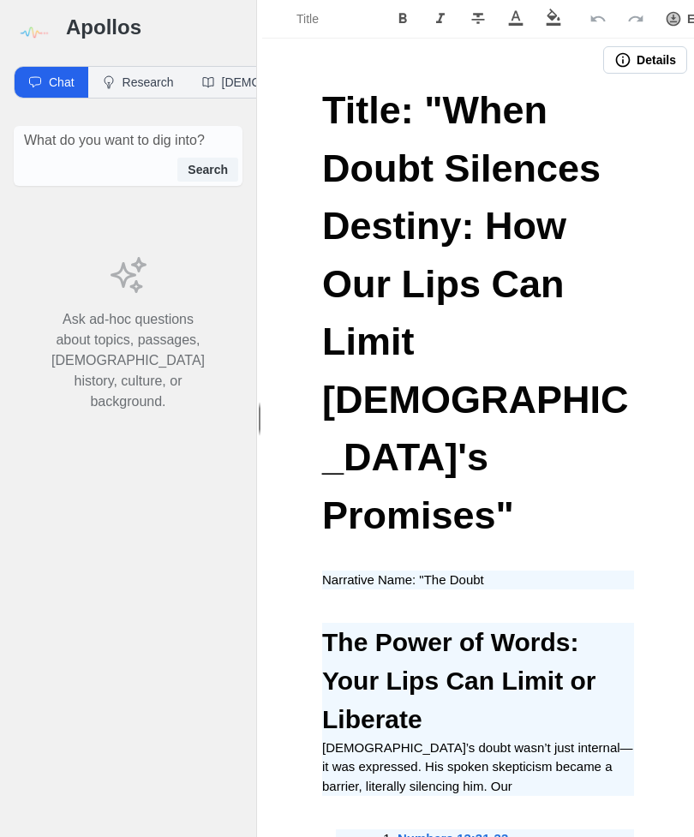
click at [122, 17] on h3 "Apollos" at bounding box center [154, 27] width 176 height 27
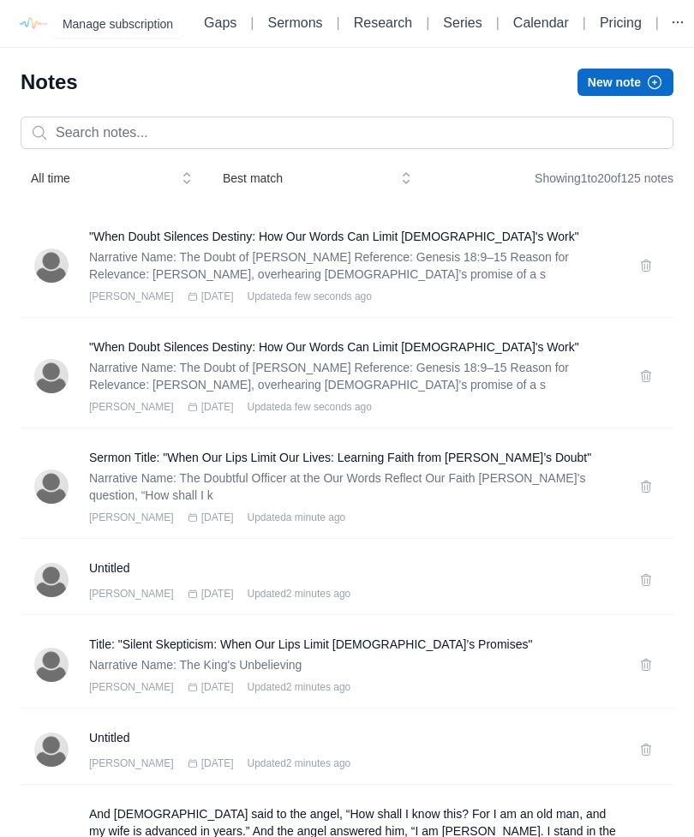
click at [402, 245] on h3 ""When Doubt Silences Destiny: How Our Words Can Limit God's Work"" at bounding box center [353, 236] width 529 height 17
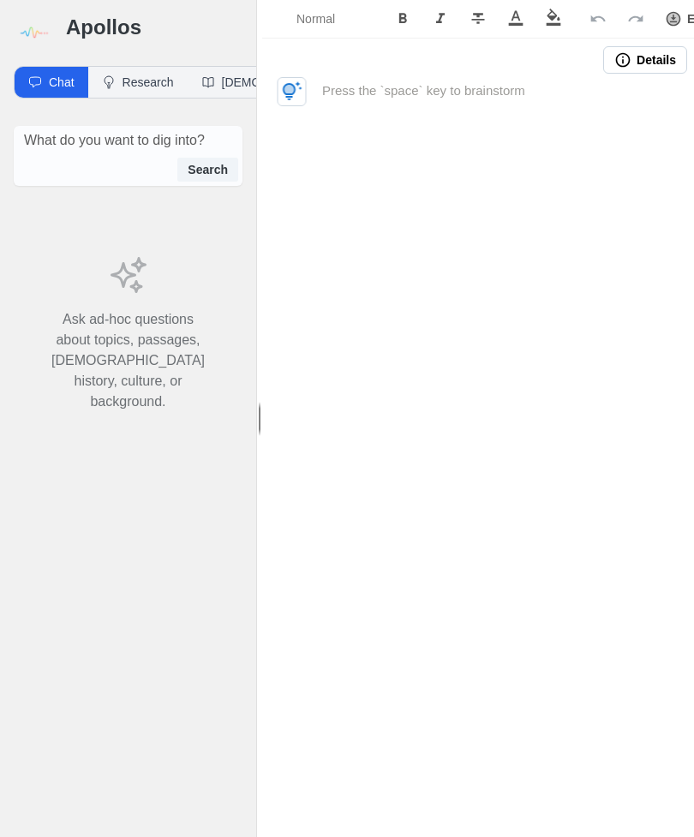
click at [301, 88] on icon "button" at bounding box center [293, 90] width 20 height 19
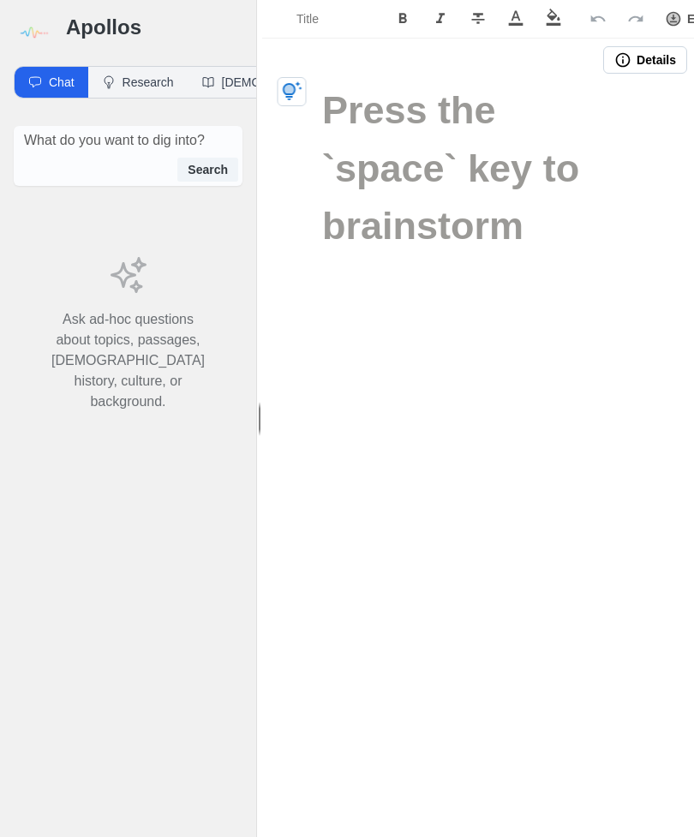
click at [292, 91] on icon "button" at bounding box center [288, 89] width 9 height 9
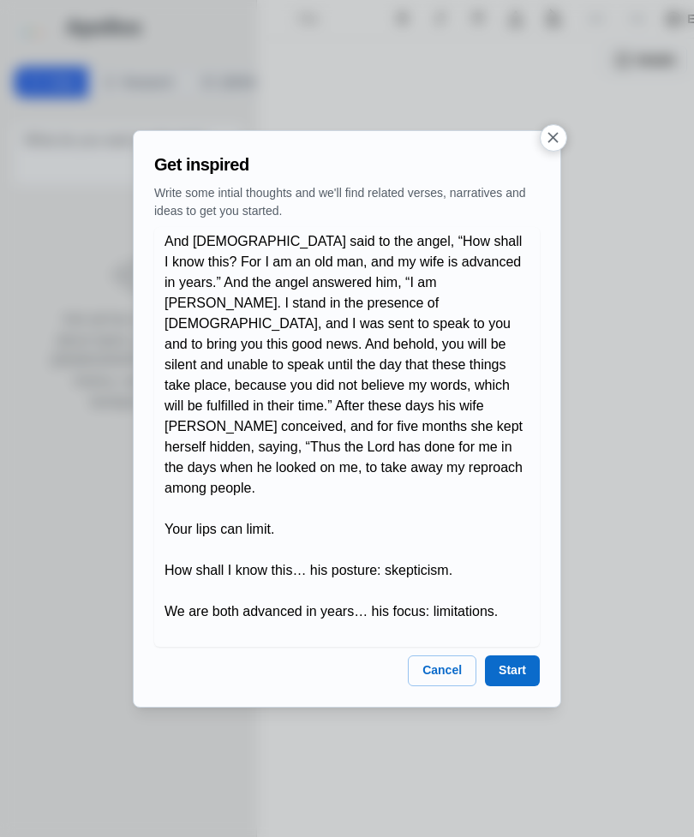
click at [523, 671] on button "Start" at bounding box center [512, 670] width 55 height 31
click at [562, 130] on icon "button" at bounding box center [553, 137] width 18 height 18
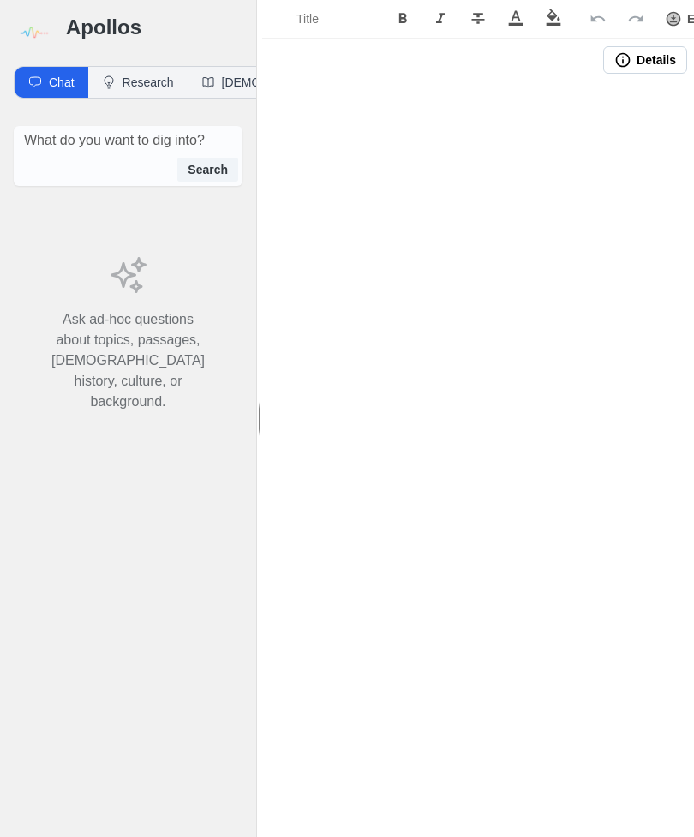
click at [653, 57] on button "Details" at bounding box center [645, 59] width 84 height 27
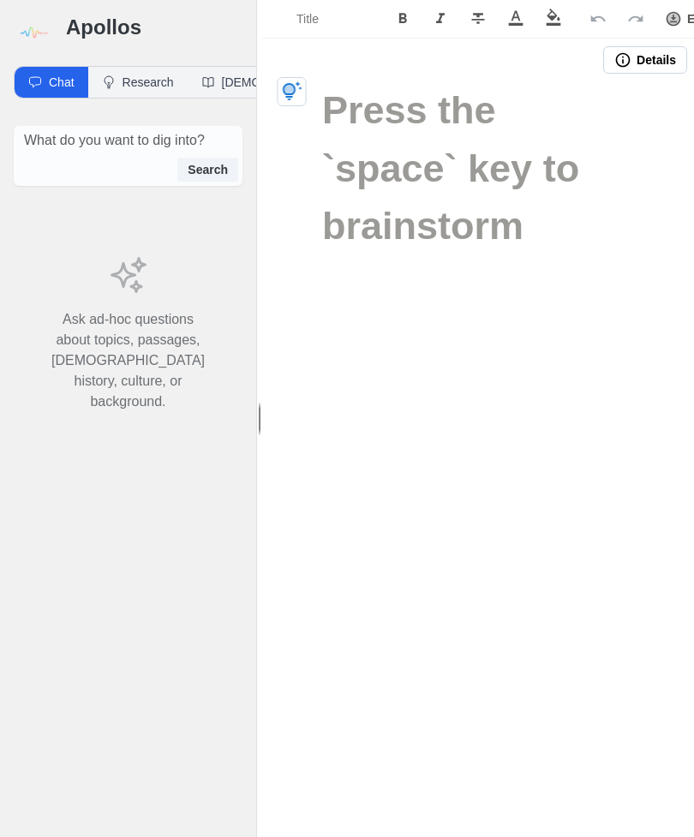
click at [283, 92] on icon "button" at bounding box center [292, 91] width 21 height 21
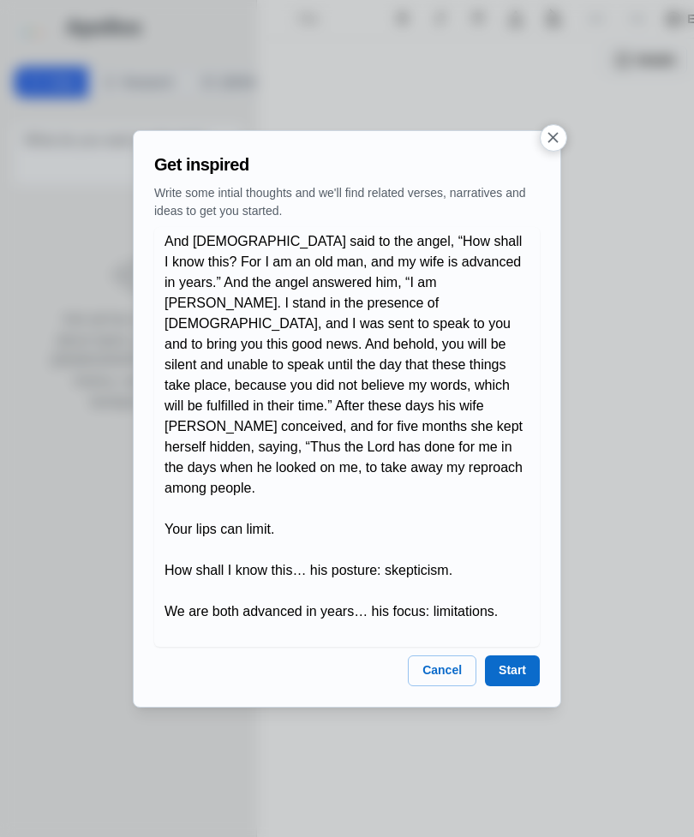
click at [518, 655] on button "Start" at bounding box center [512, 670] width 55 height 31
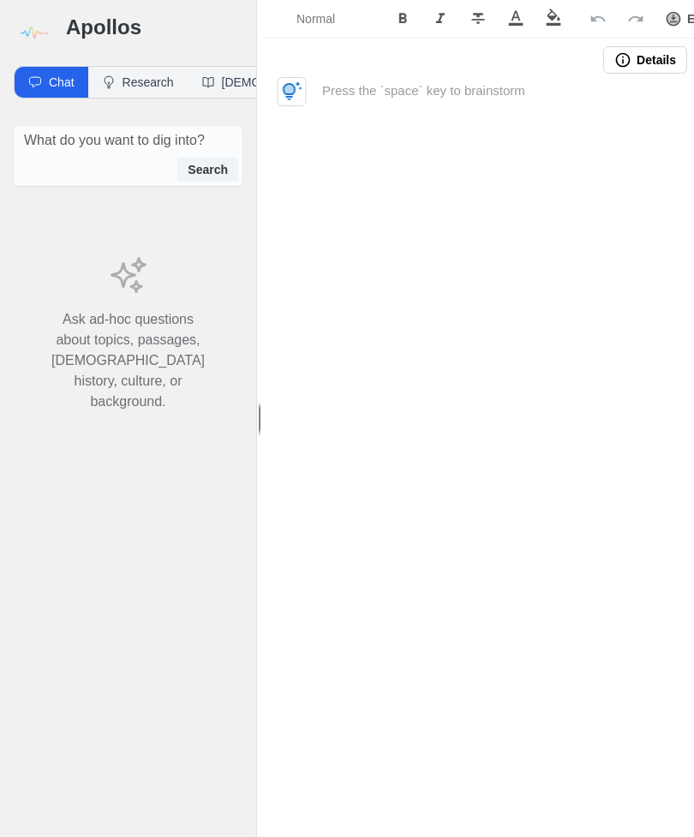
click at [313, 89] on div at bounding box center [478, 155] width 432 height 148
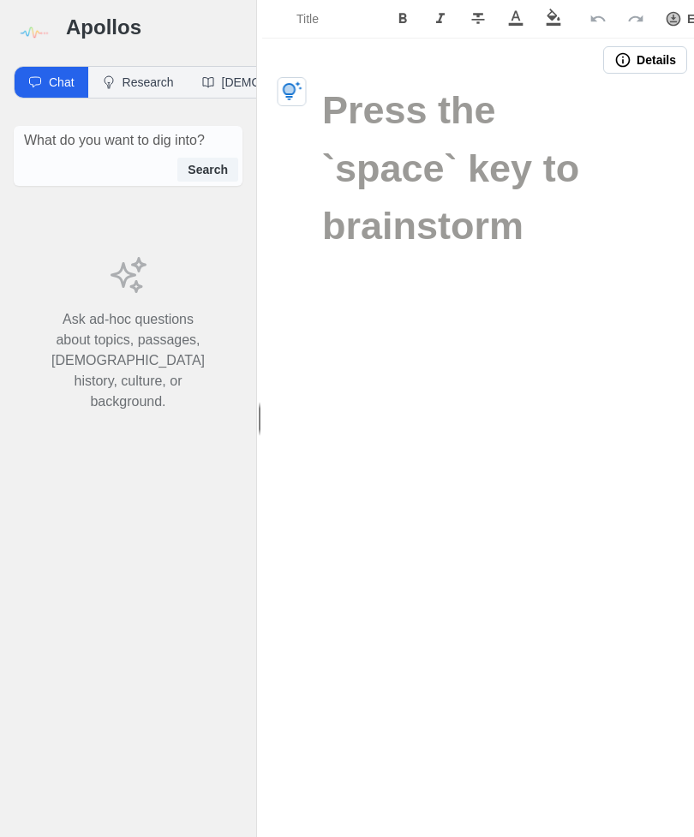
click at [311, 81] on div at bounding box center [478, 174] width 432 height 187
click at [301, 84] on icon "button" at bounding box center [292, 91] width 21 height 21
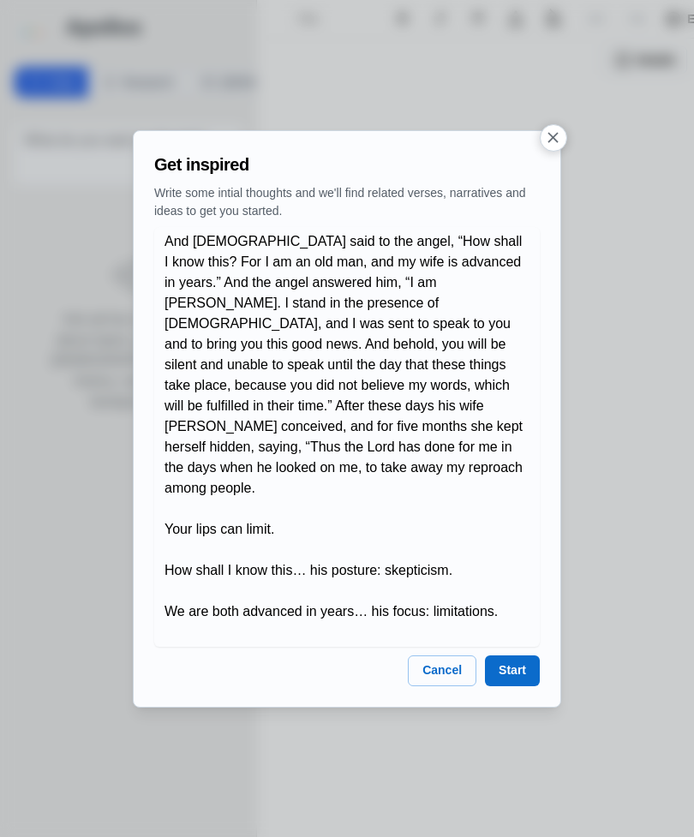
click at [515, 668] on button "Start" at bounding box center [512, 670] width 55 height 31
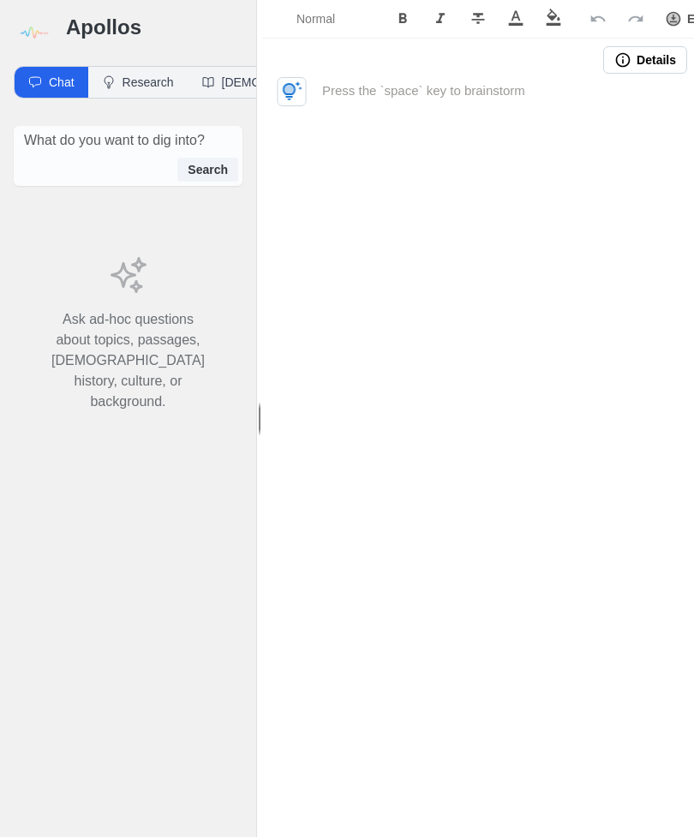
click at [301, 79] on button "button" at bounding box center [291, 91] width 29 height 29
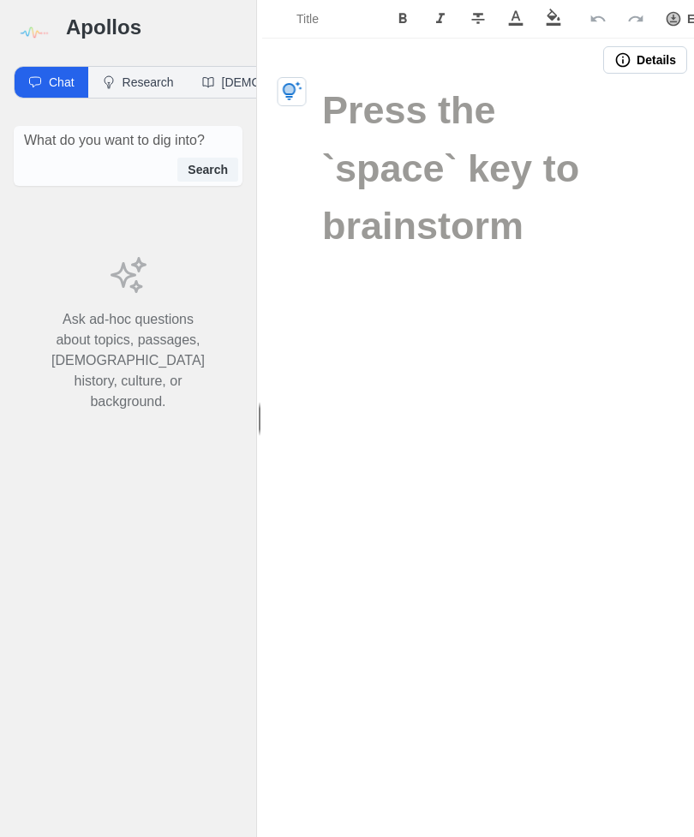
click at [301, 89] on icon "button" at bounding box center [292, 91] width 21 height 21
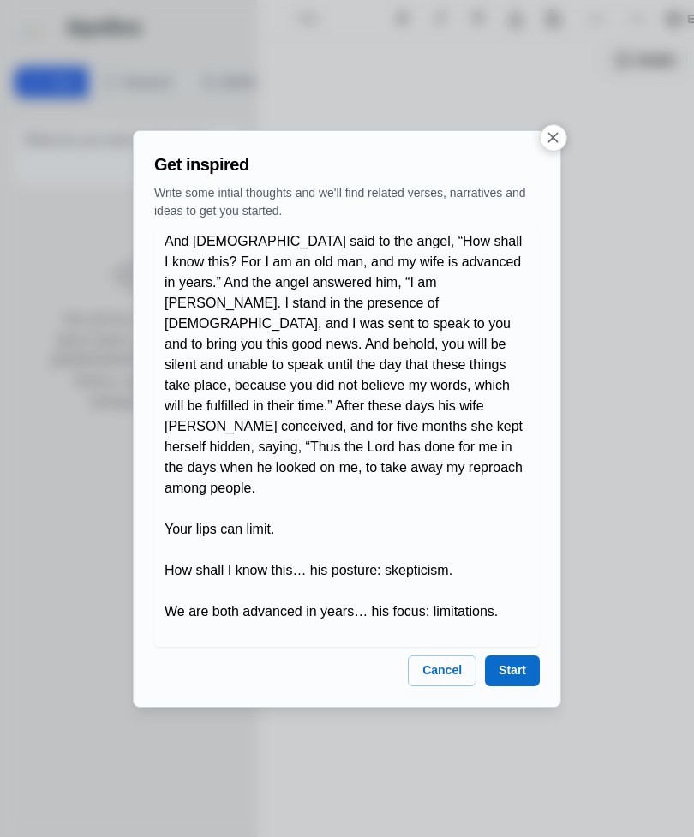
click at [521, 661] on button "Start" at bounding box center [512, 670] width 55 height 31
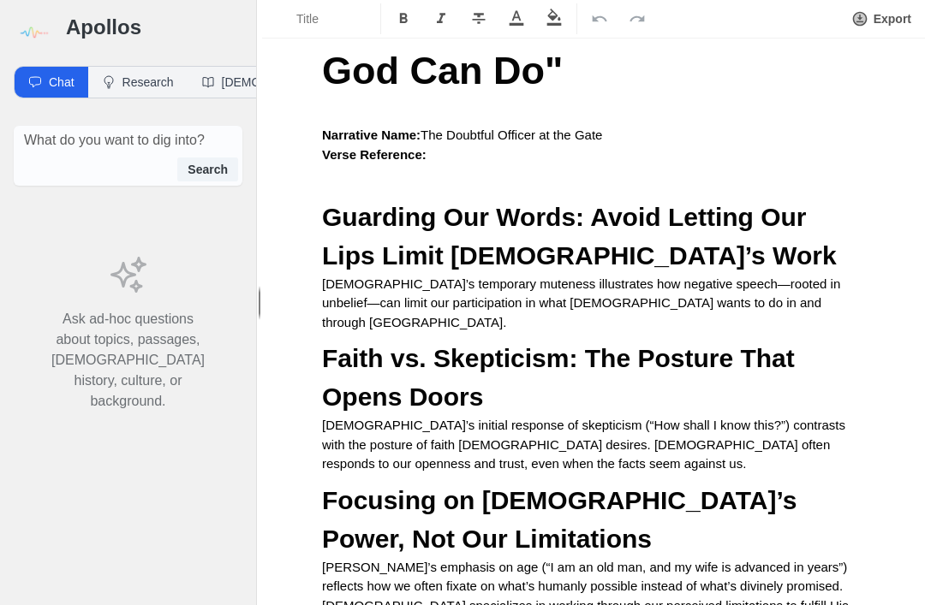
scroll to position [153, 0]
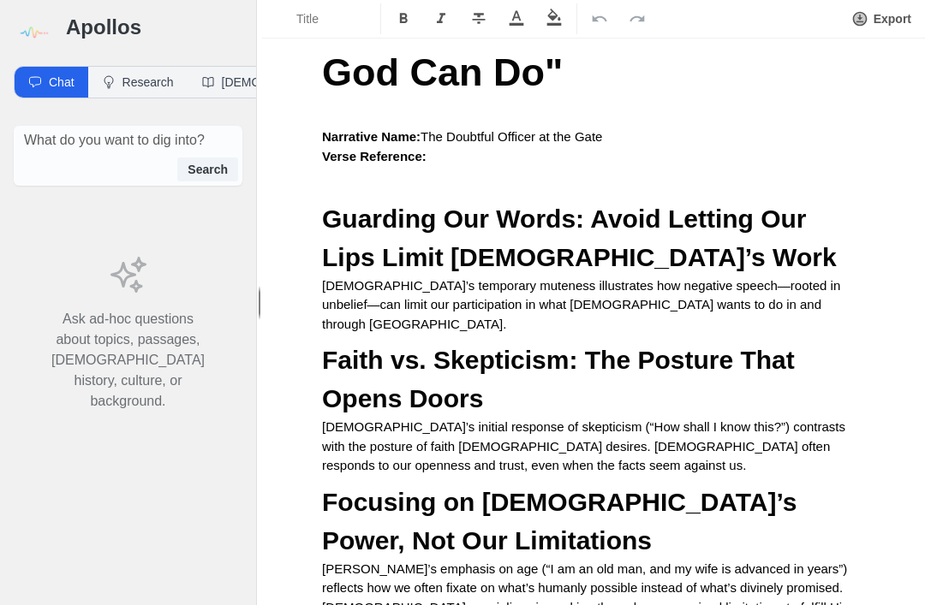
click at [693, 297] on p "[DEMOGRAPHIC_DATA]’s temporary muteness illustrates how negative speech—rooted …" at bounding box center [593, 306] width 543 height 58
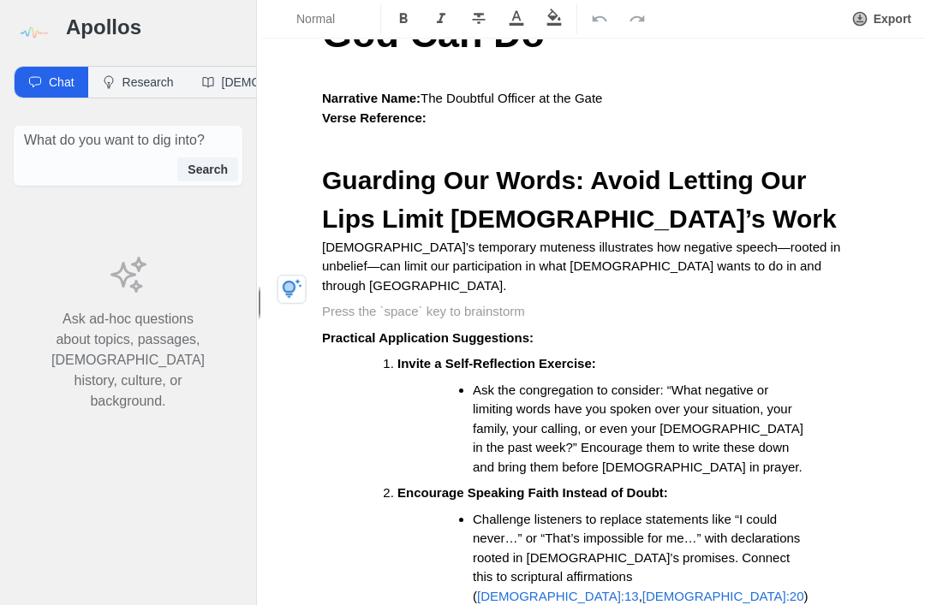
scroll to position [190, 0]
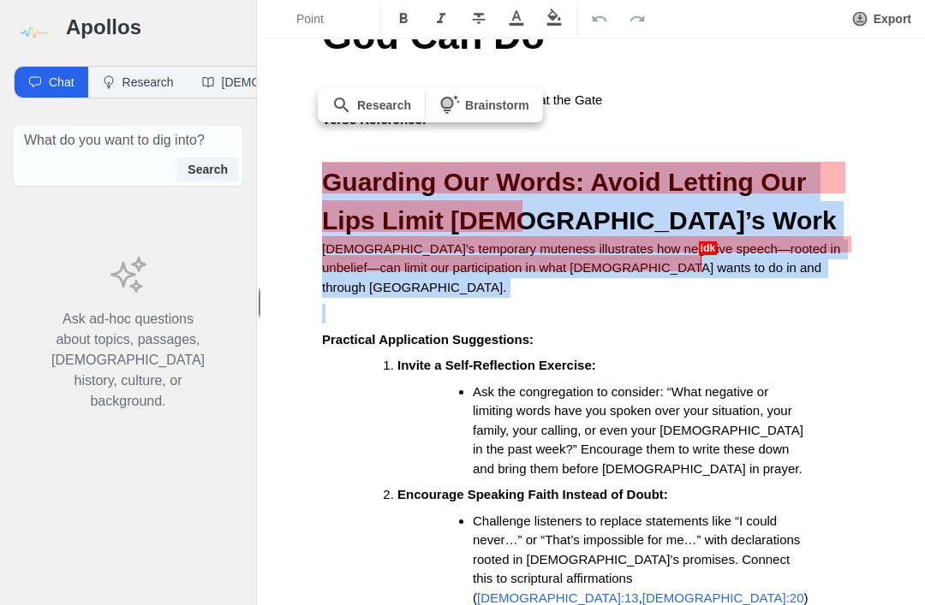
copy div "Guarding Our Words: Avoid Letting Our Lips Limit [DEMOGRAPHIC_DATA]’s Work [PER…"
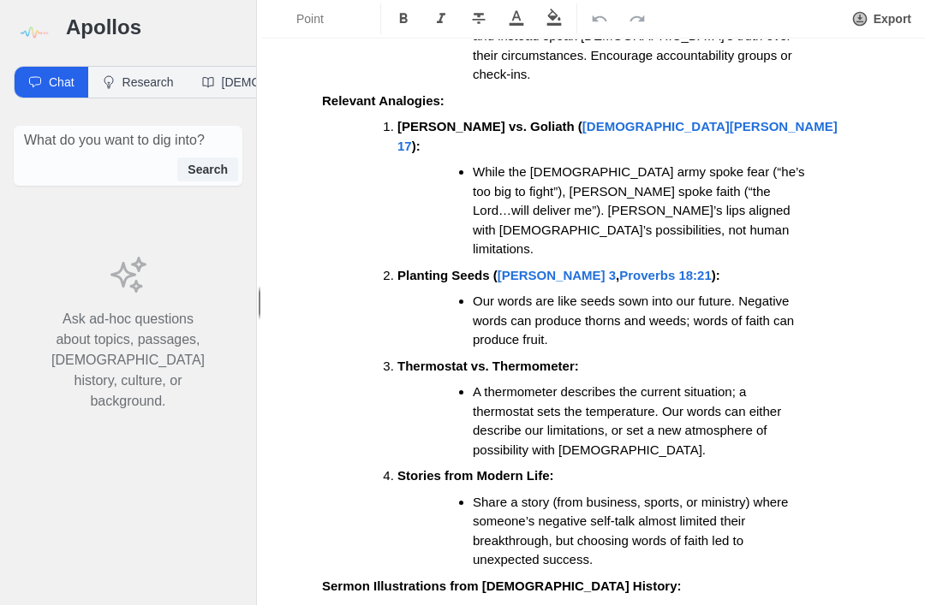
scroll to position [863, 0]
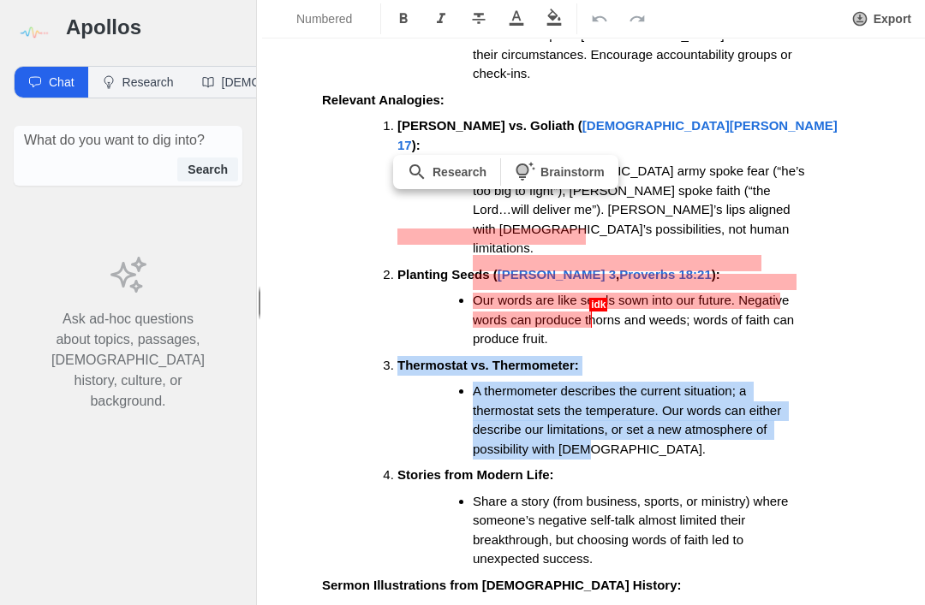
copy ol "Thermostat vs. Thermometer: A thermometer describes the current situation; a th…"
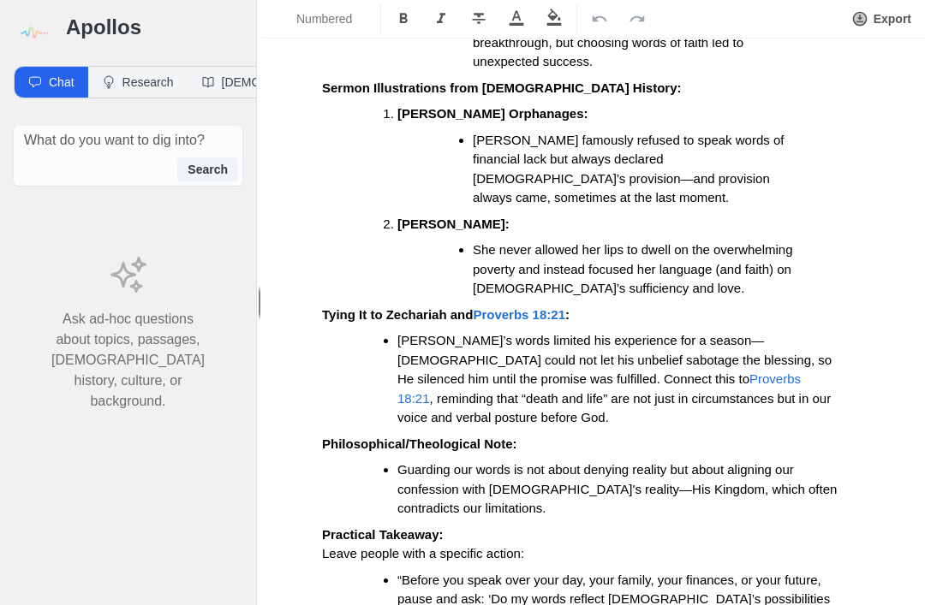
scroll to position [1361, 0]
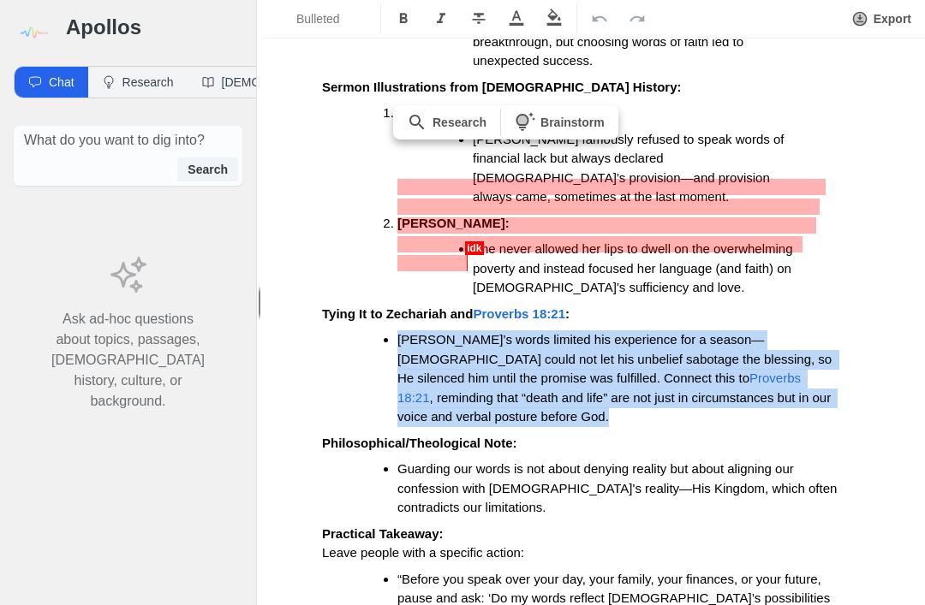
copy li "[PERSON_NAME]’s words limited his experience for a season—[DEMOGRAPHIC_DATA] co…"
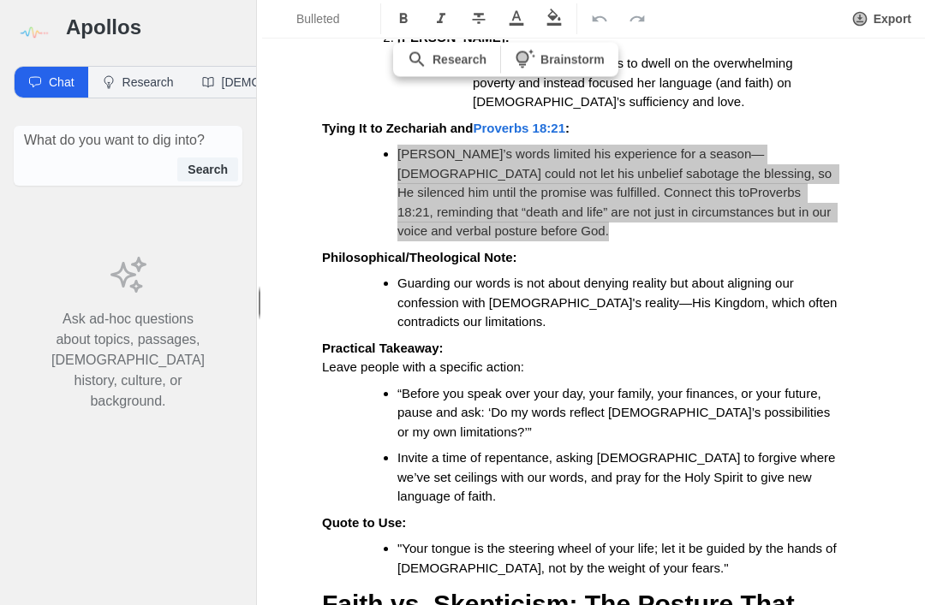
scroll to position [1548, 0]
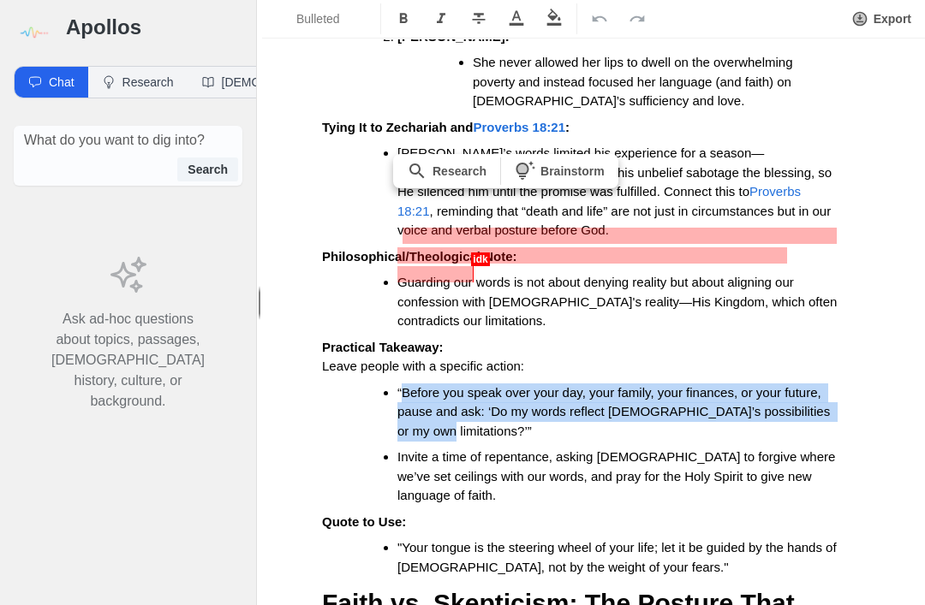
copy span "Before you speak over your day, your family, your finances, or your future, pau…"
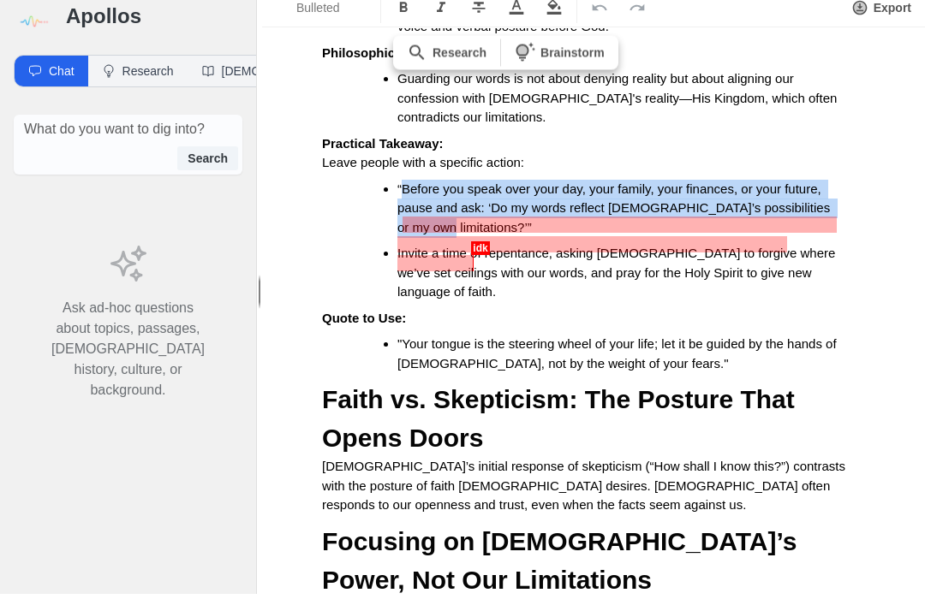
scroll to position [1768, 0]
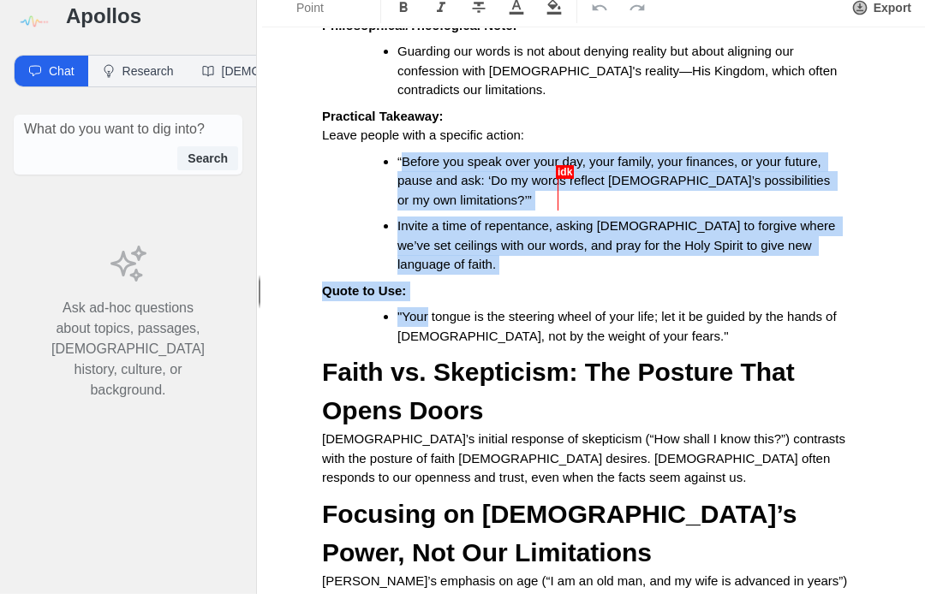
click at [497, 369] on span "Faith vs. Skepticism: The Posture That Opens Doors" at bounding box center [562, 402] width 480 height 67
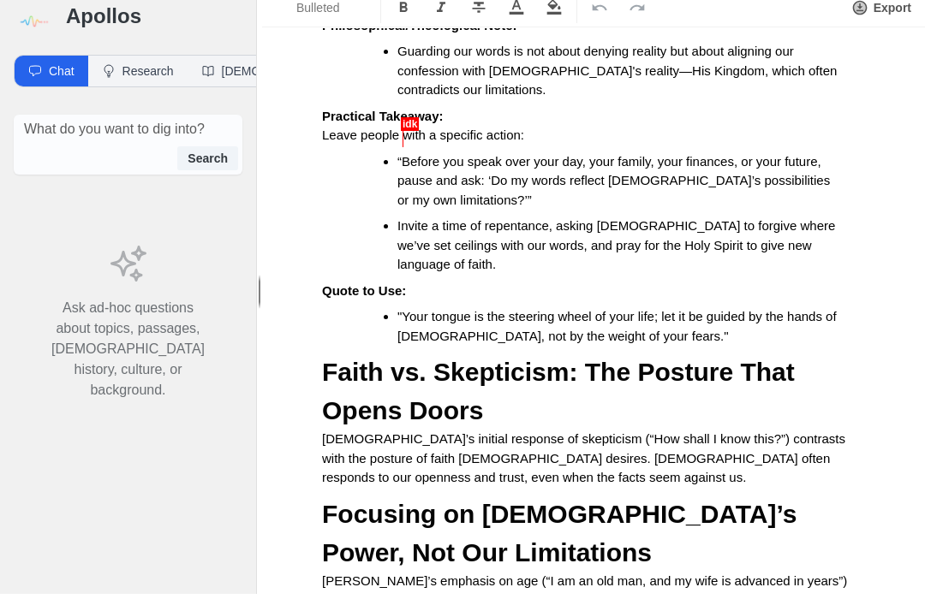
click at [413, 320] on span ""Your tongue is the steering wheel of your life; let it be guided by the hands …" at bounding box center [618, 337] width 443 height 34
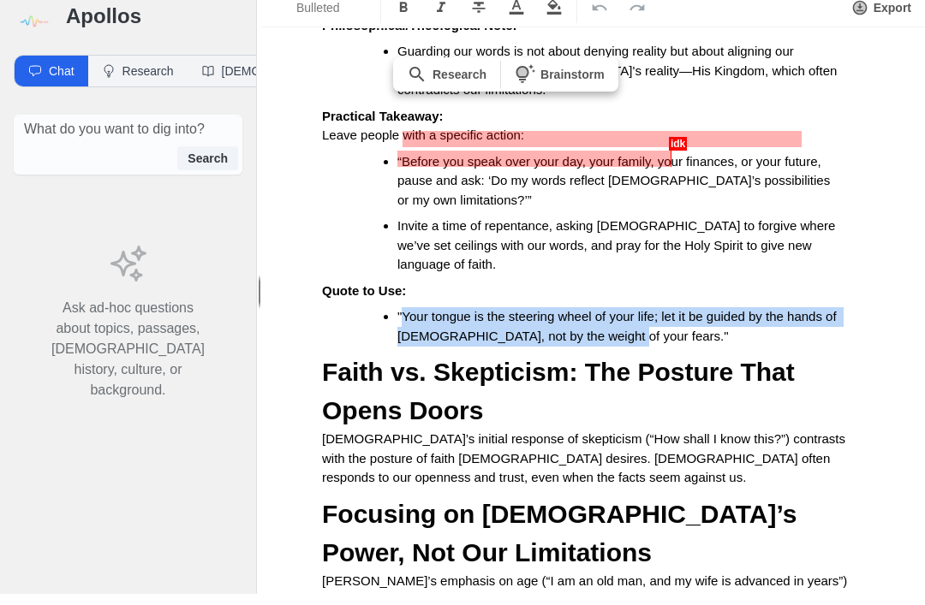
copy span "Your tongue is the steering wheel of your life; let it be guided by the hands o…"
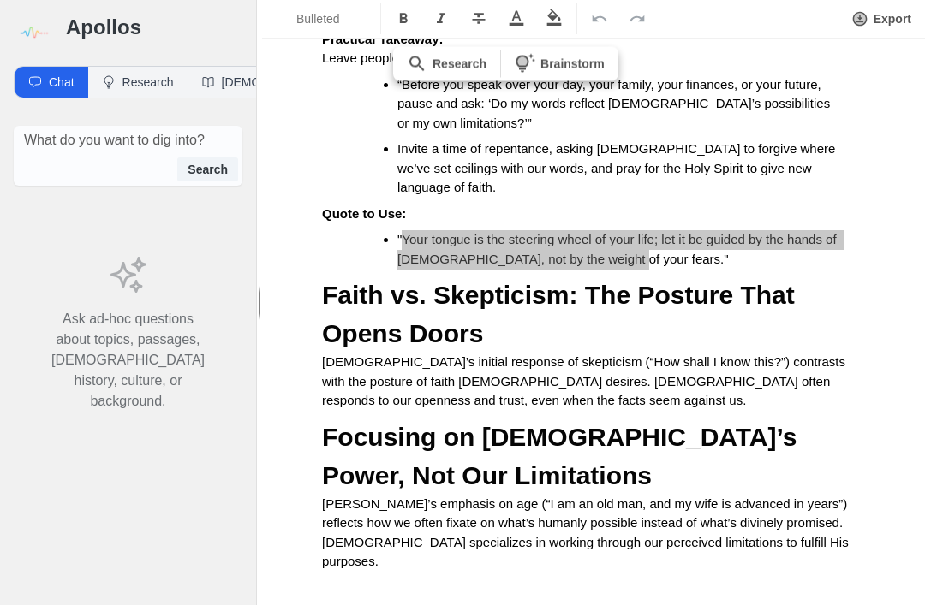
scroll to position [1858, 0]
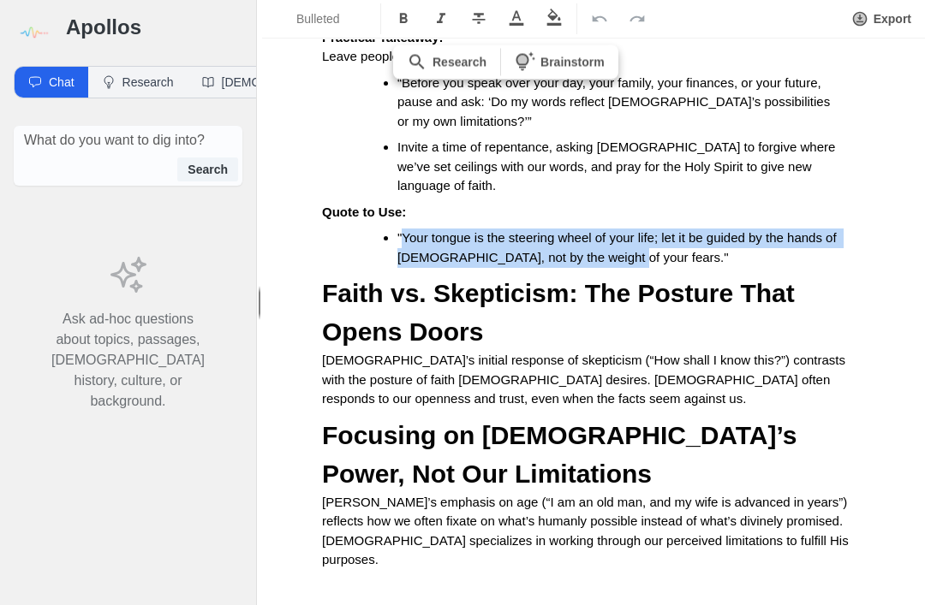
click at [328, 353] on span "[DEMOGRAPHIC_DATA]’s initial response of skepticism (“How shall I know this?”) …" at bounding box center [585, 379] width 527 height 53
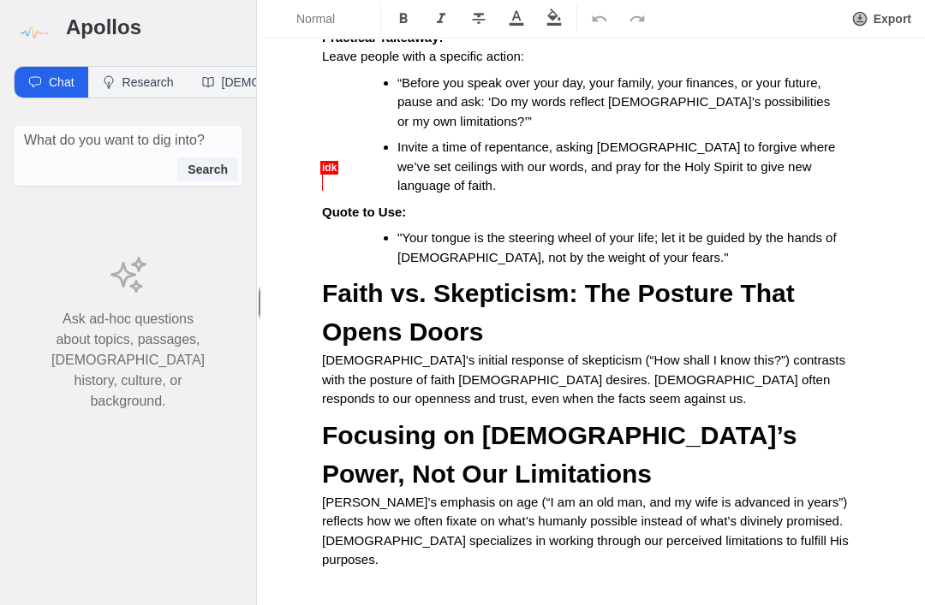
click at [328, 353] on span "[DEMOGRAPHIC_DATA]’s initial response of skepticism (“How shall I know this?”) …" at bounding box center [585, 379] width 527 height 53
click at [332, 353] on span "[DEMOGRAPHIC_DATA]’s initial response of skepticism (“How shall I know this?”) …" at bounding box center [585, 379] width 527 height 53
click at [331, 353] on span "[DEMOGRAPHIC_DATA]’s initial response of skepticism (“How shall I know this?”) …" at bounding box center [585, 379] width 527 height 53
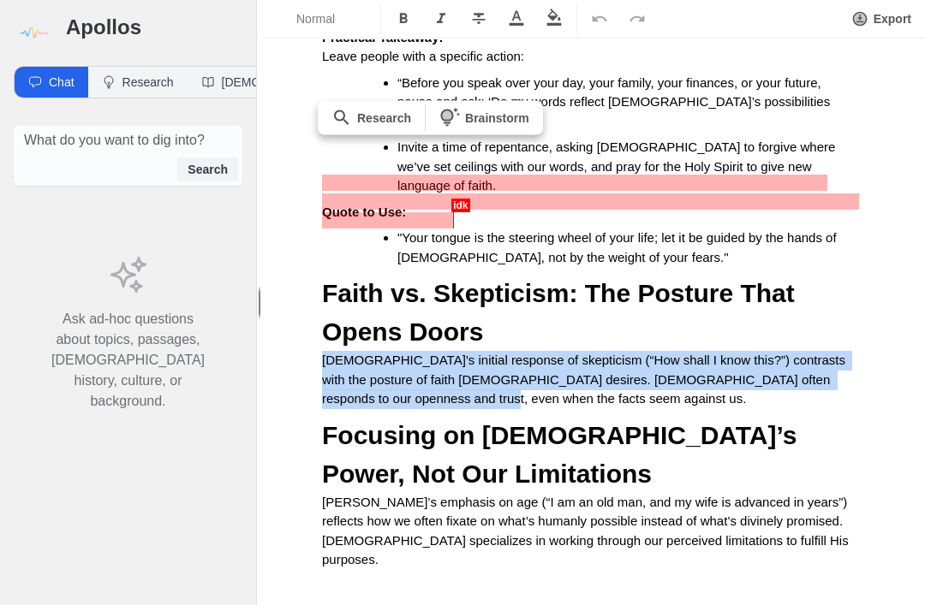
copy span "[DEMOGRAPHIC_DATA]’s initial response of skepticism (“How shall I know this?”) …"
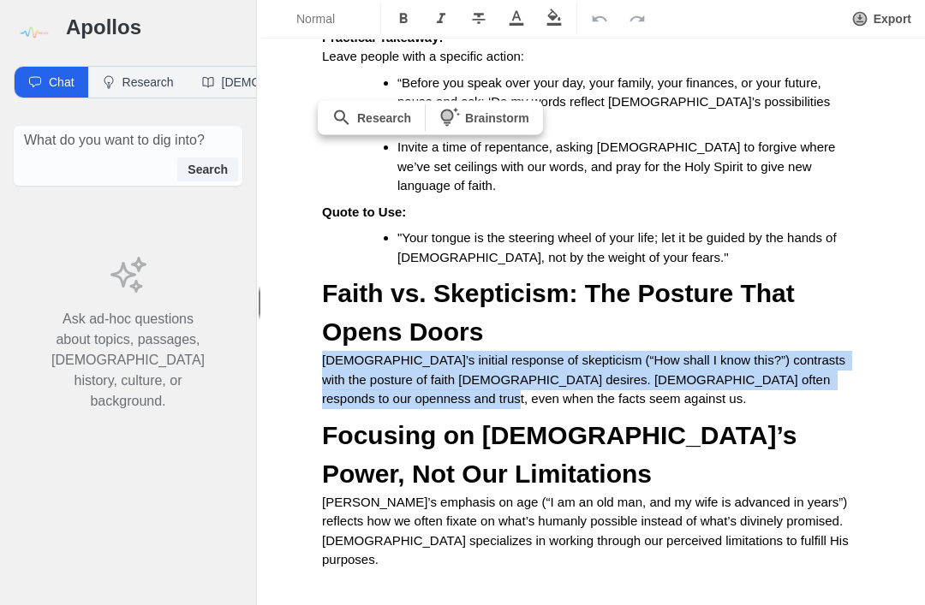
click at [509, 351] on p "[DEMOGRAPHIC_DATA]’s initial response of skepticism (“How shall I know this?”) …" at bounding box center [593, 380] width 543 height 58
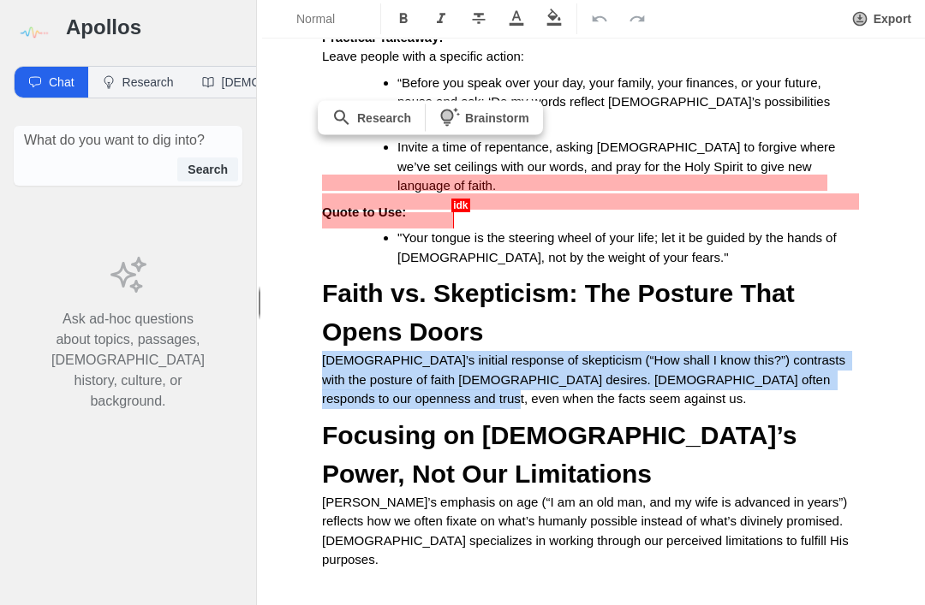
click at [693, 421] on span "Focusing on [DEMOGRAPHIC_DATA]’s Power, Not Our Limitations" at bounding box center [563, 454] width 482 height 67
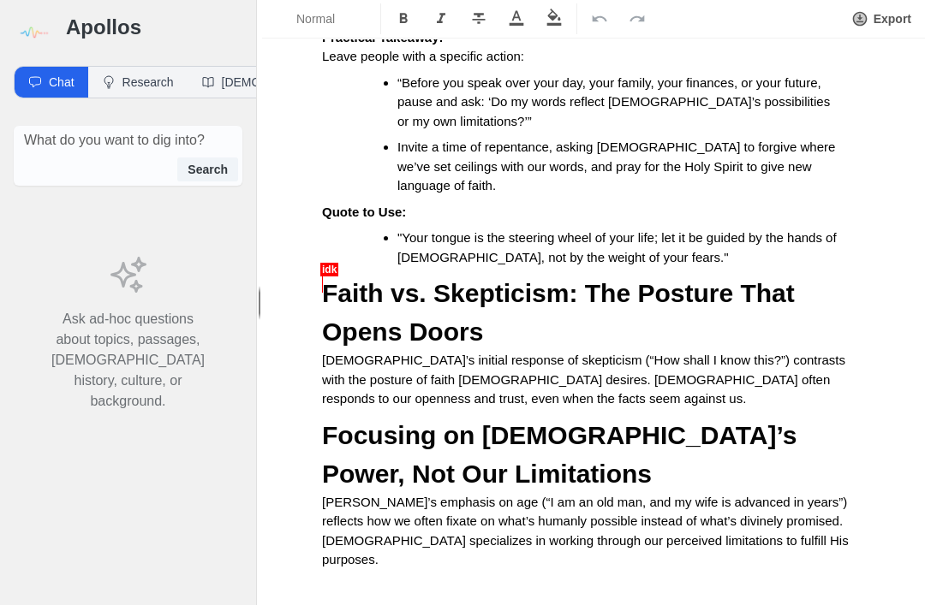
click at [489, 351] on p "[DEMOGRAPHIC_DATA]’s initial response of skepticism (“How shall I know this?”) …" at bounding box center [593, 380] width 543 height 58
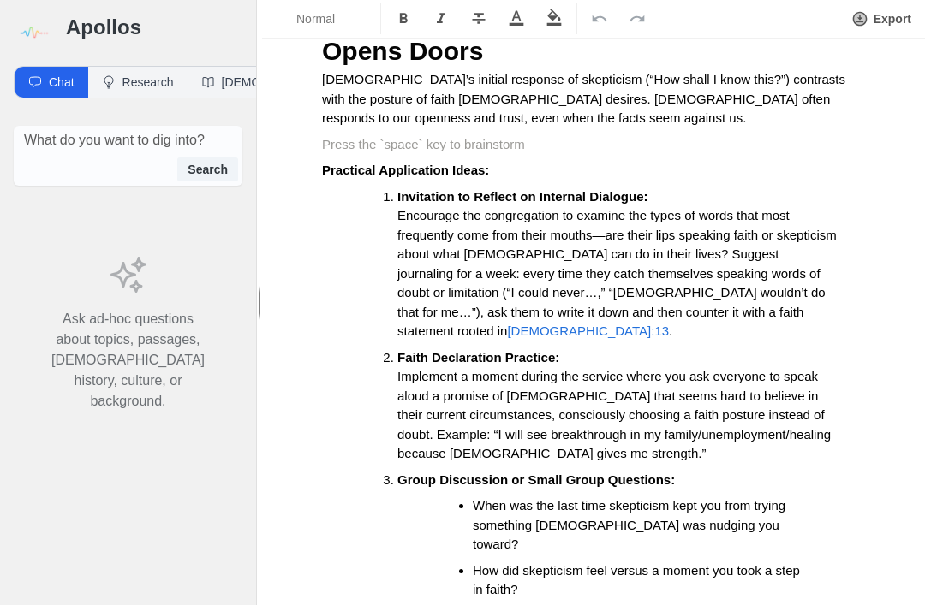
scroll to position [2146, 0]
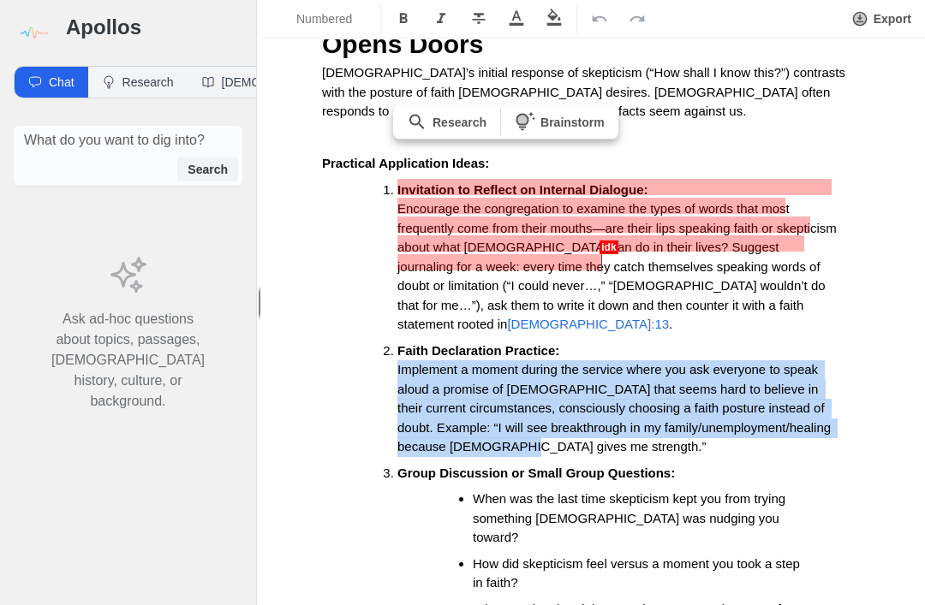
copy span "Implement a moment during the service where you ask everyone to speak aloud a p…"
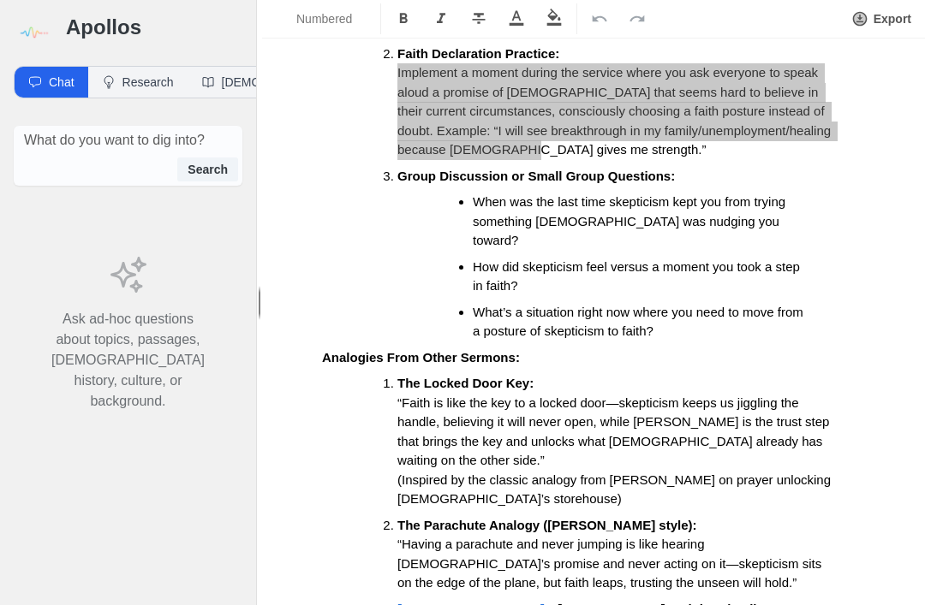
scroll to position [2452, 0]
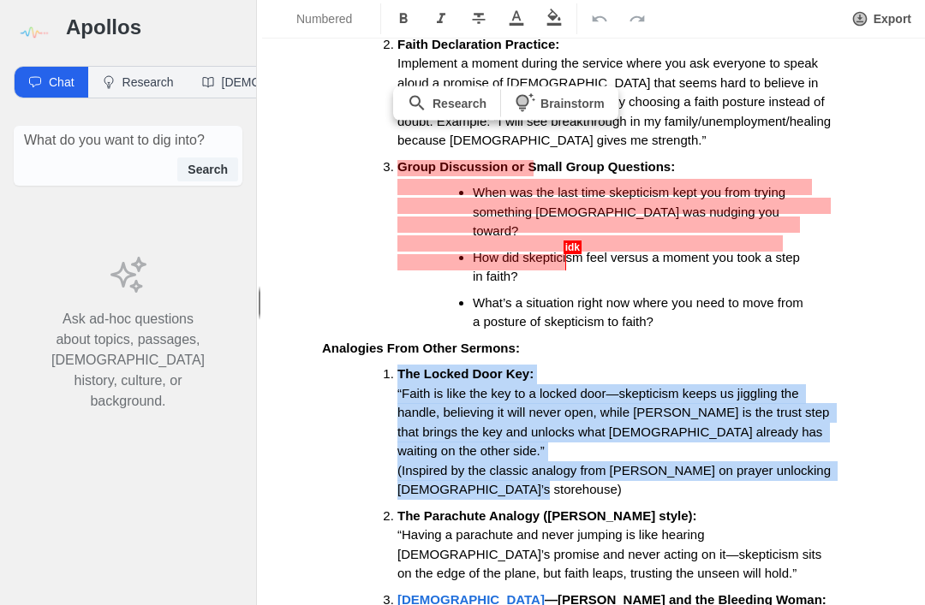
copy li "The Locked Door Key: “Faith is like the key to a locked door—skepticism keeps u…"
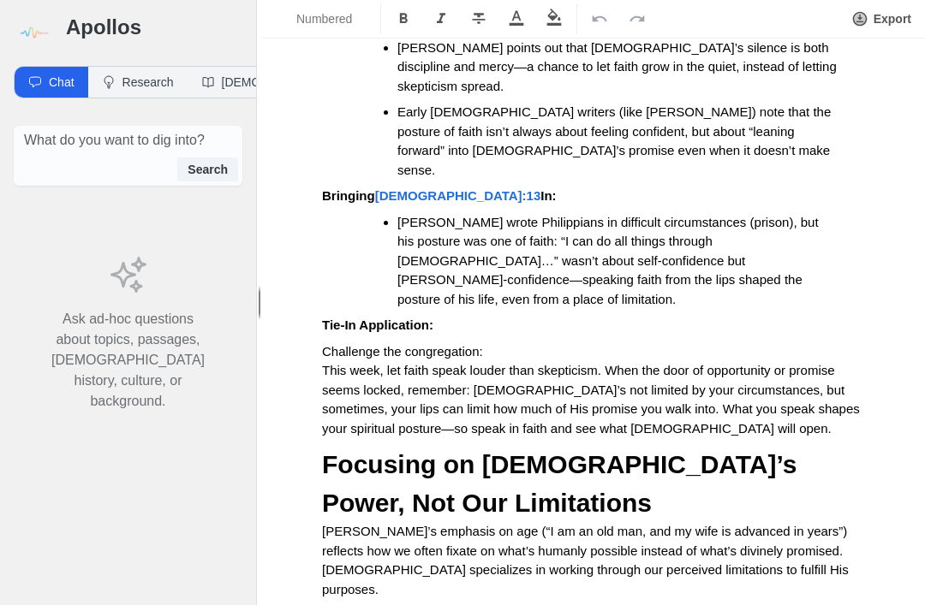
scroll to position [3121, 0]
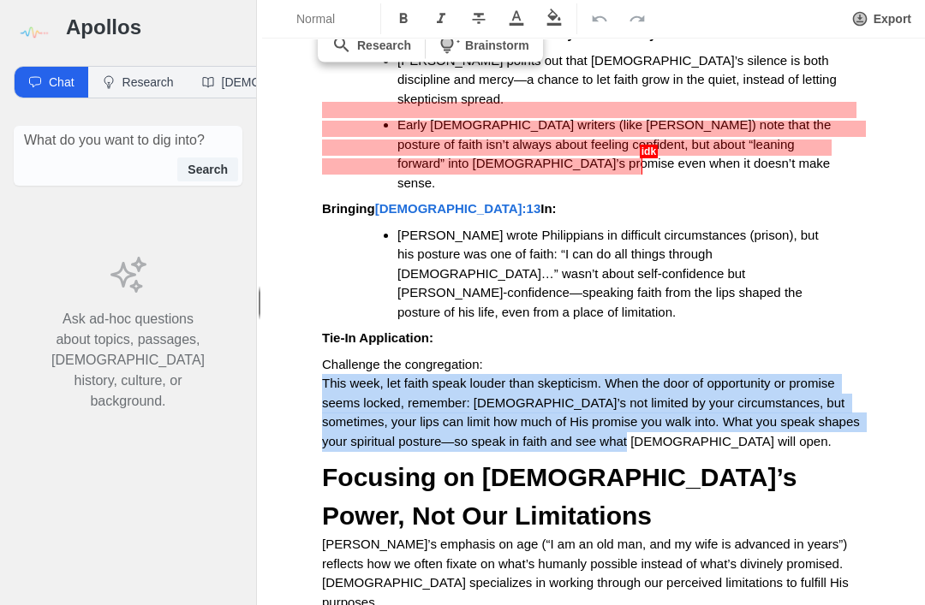
copy span "This week, let faith speak louder than skepticism. When the door of opportunity…"
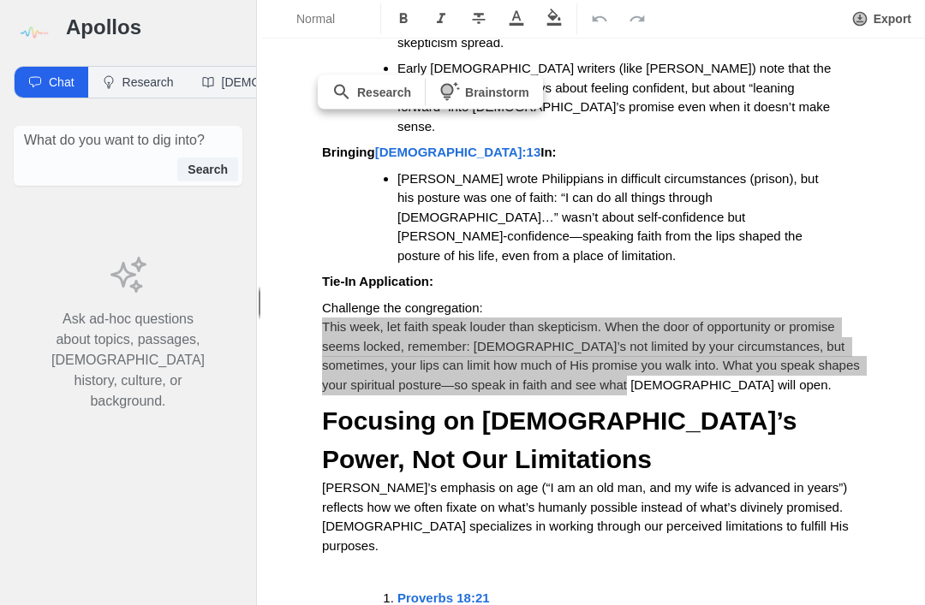
scroll to position [3179, 0]
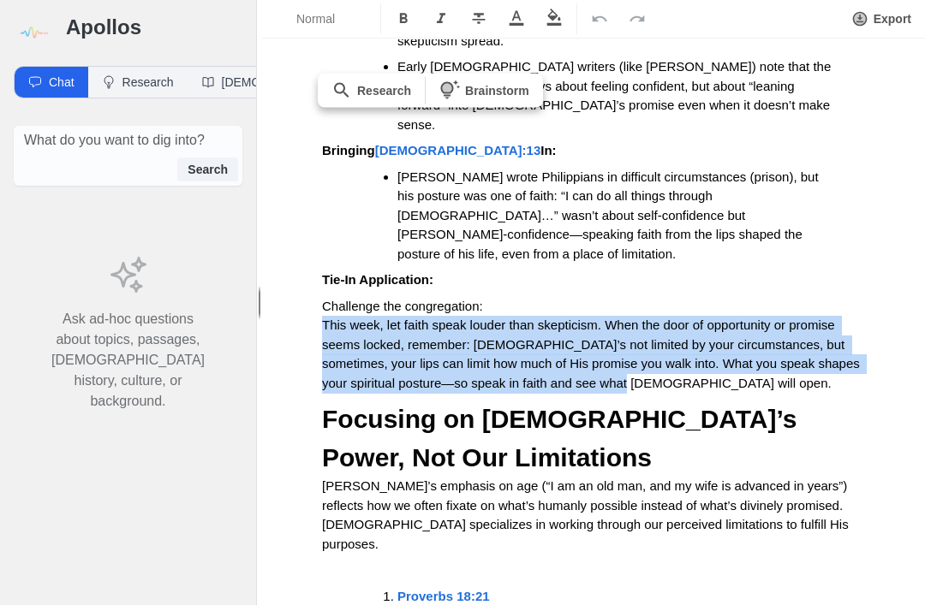
click at [400, 405] on span "Focusing on [DEMOGRAPHIC_DATA]’s Power, Not Our Limitations" at bounding box center [563, 438] width 482 height 67
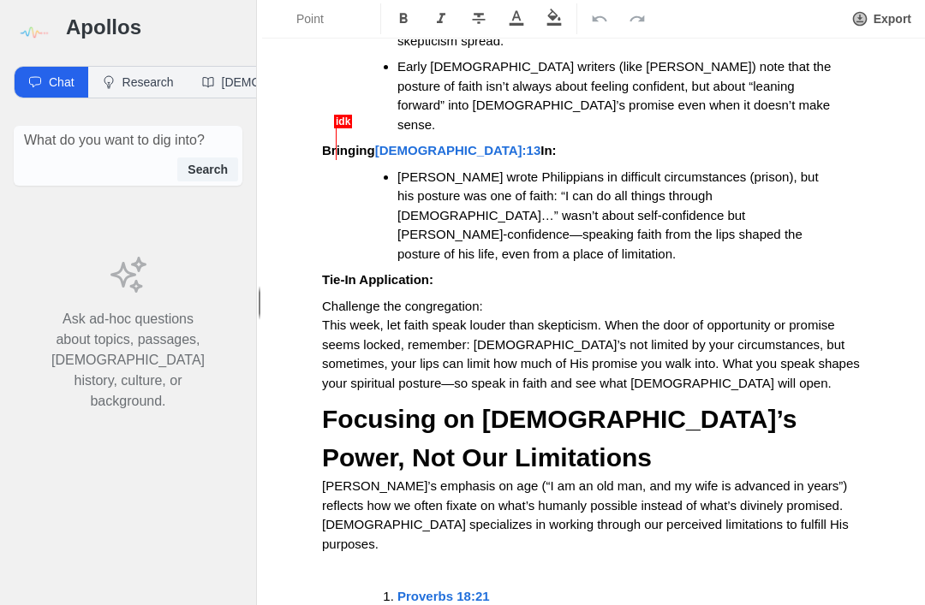
click at [333, 405] on span "Focusing on [DEMOGRAPHIC_DATA]’s Power, Not Our Limitations" at bounding box center [563, 438] width 482 height 67
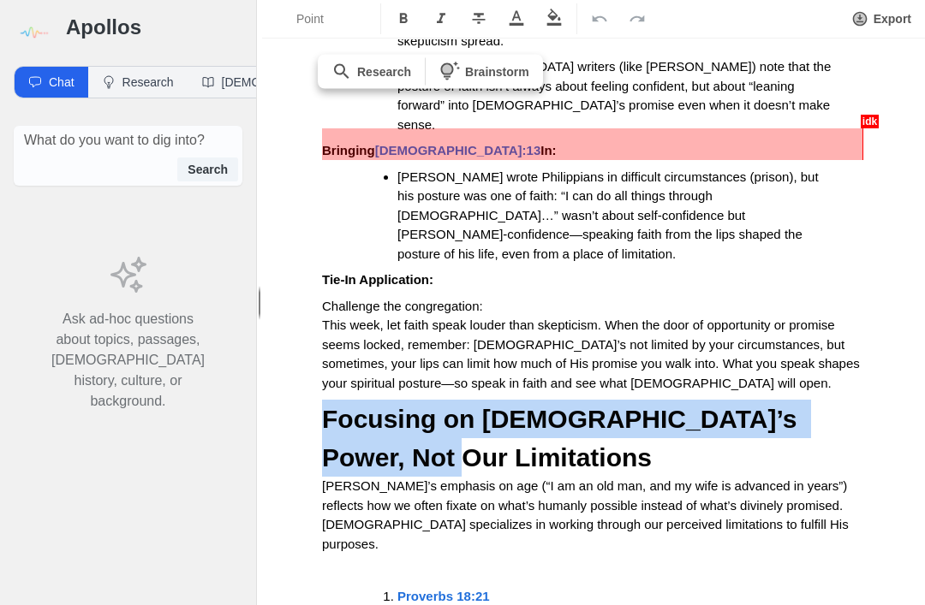
copy span "Focusing on [DEMOGRAPHIC_DATA]’s Power, Not Our Limitations"
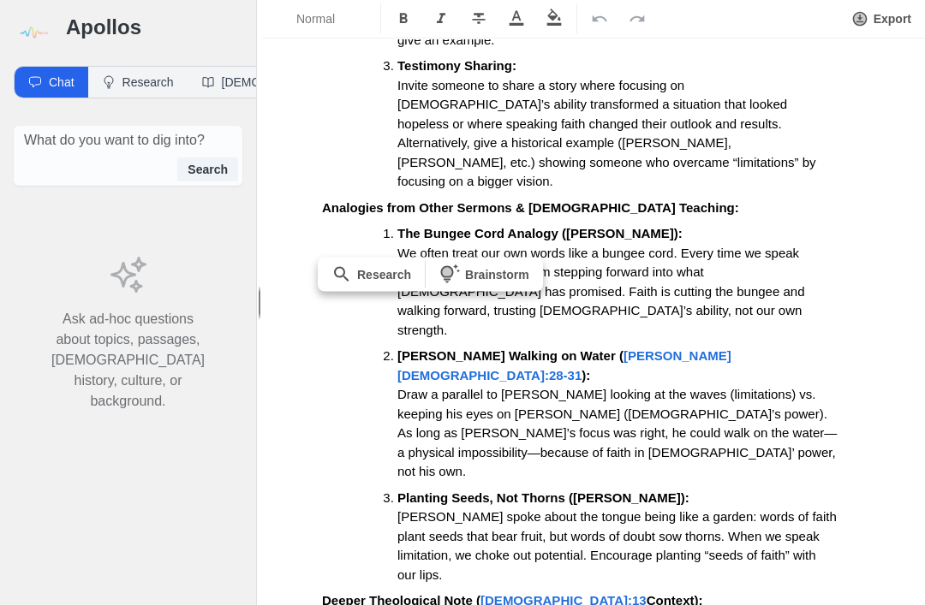
scroll to position [4061, 0]
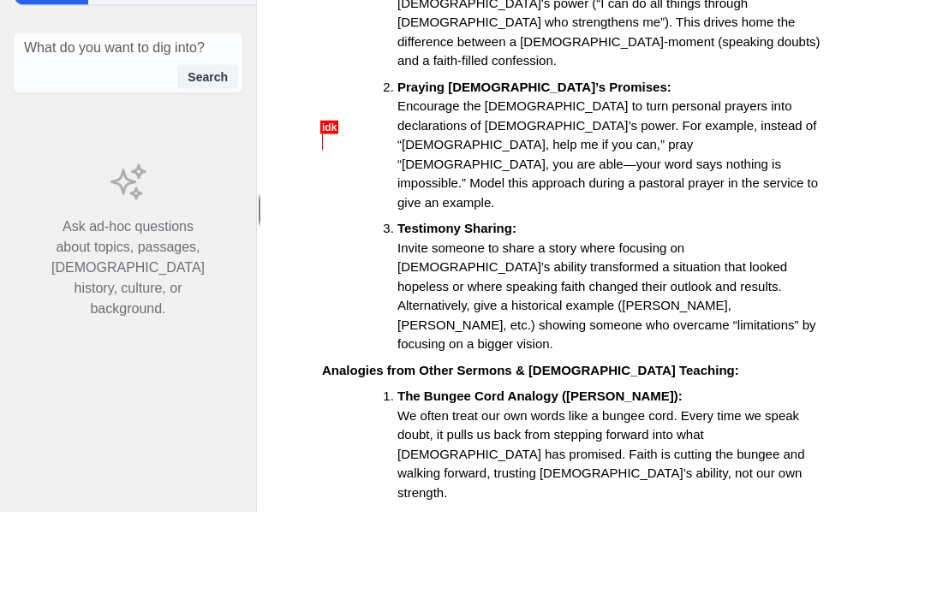
scroll to position [3798, 0]
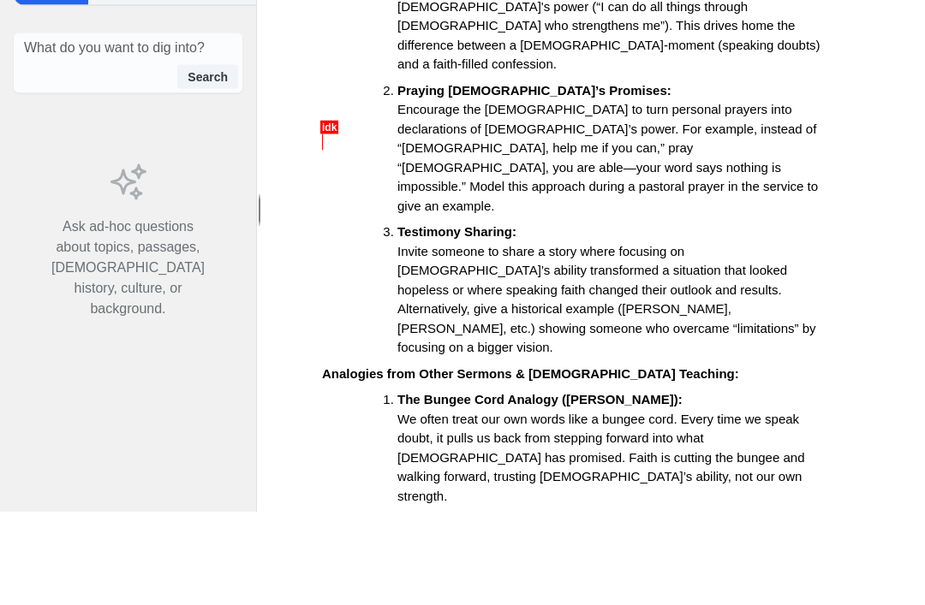
click at [411, 608] on strong "[PERSON_NAME] Walking on Water (" at bounding box center [510, 615] width 226 height 15
click at [408, 608] on strong "[PERSON_NAME] Walking on Water (" at bounding box center [510, 615] width 226 height 15
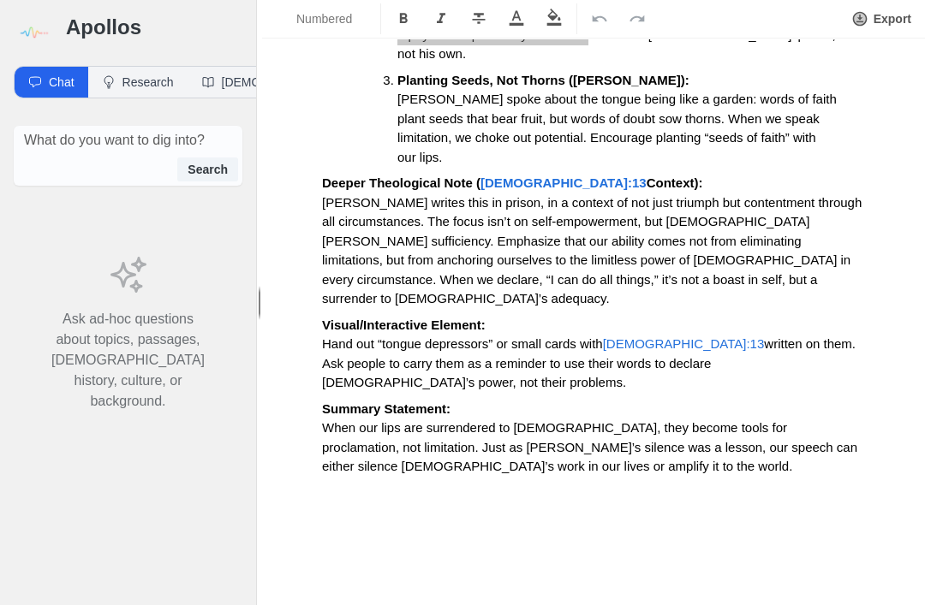
scroll to position [5311, 0]
